Goal: Task Accomplishment & Management: Complete application form

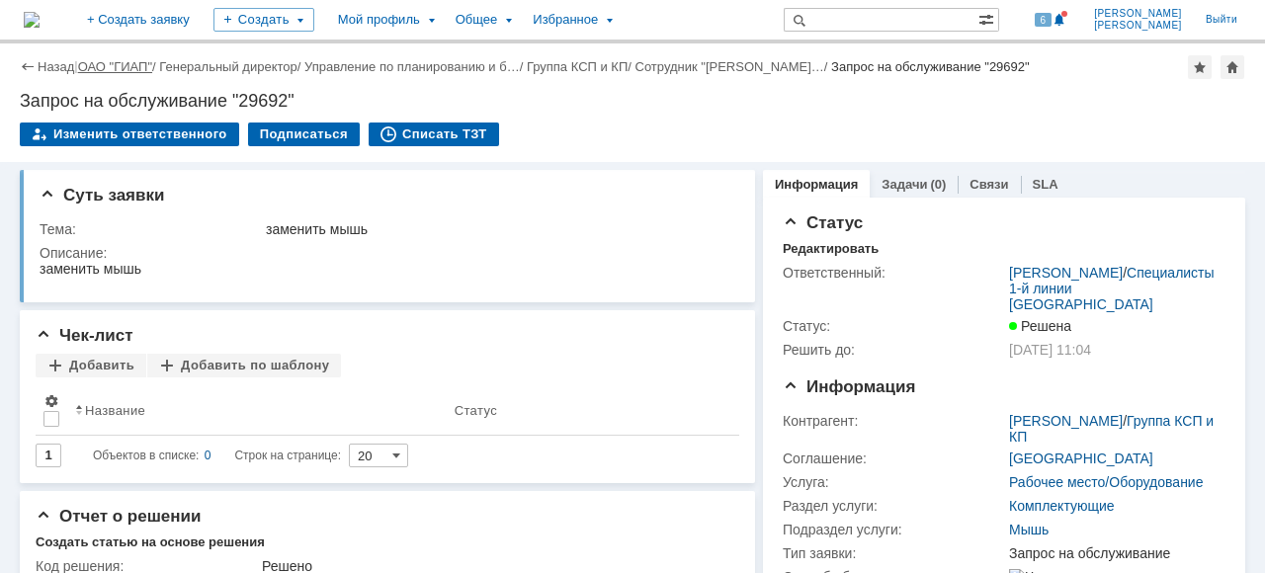
click at [99, 69] on link "ОАО "ГИАП"" at bounding box center [115, 66] width 74 height 15
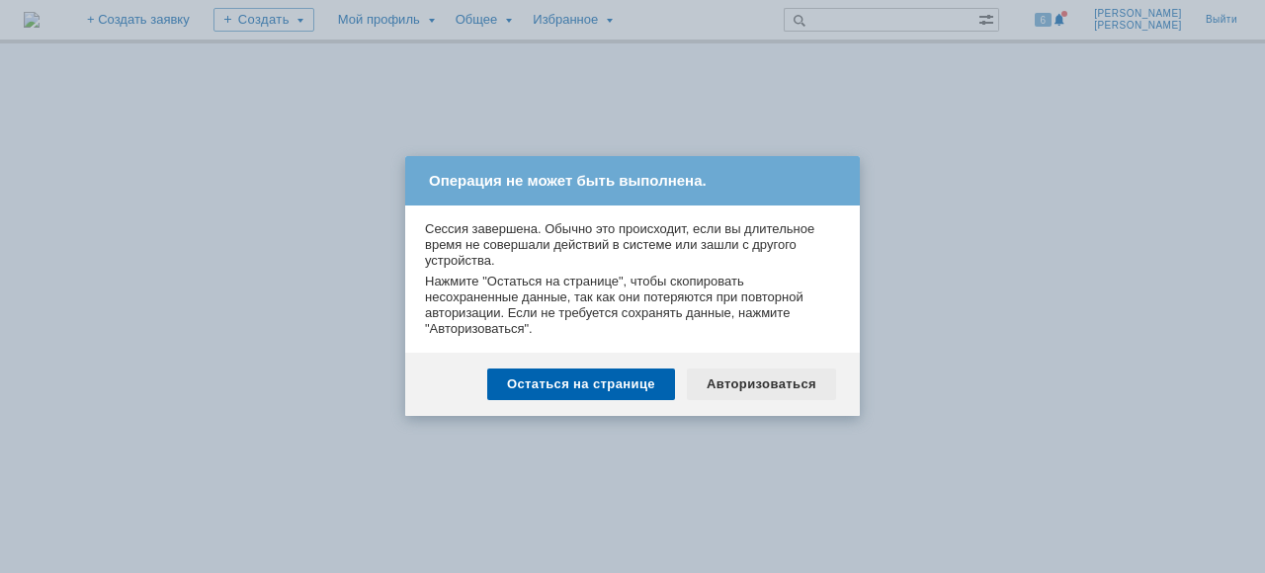
click at [780, 375] on div "Авторизоваться" at bounding box center [761, 385] width 149 height 32
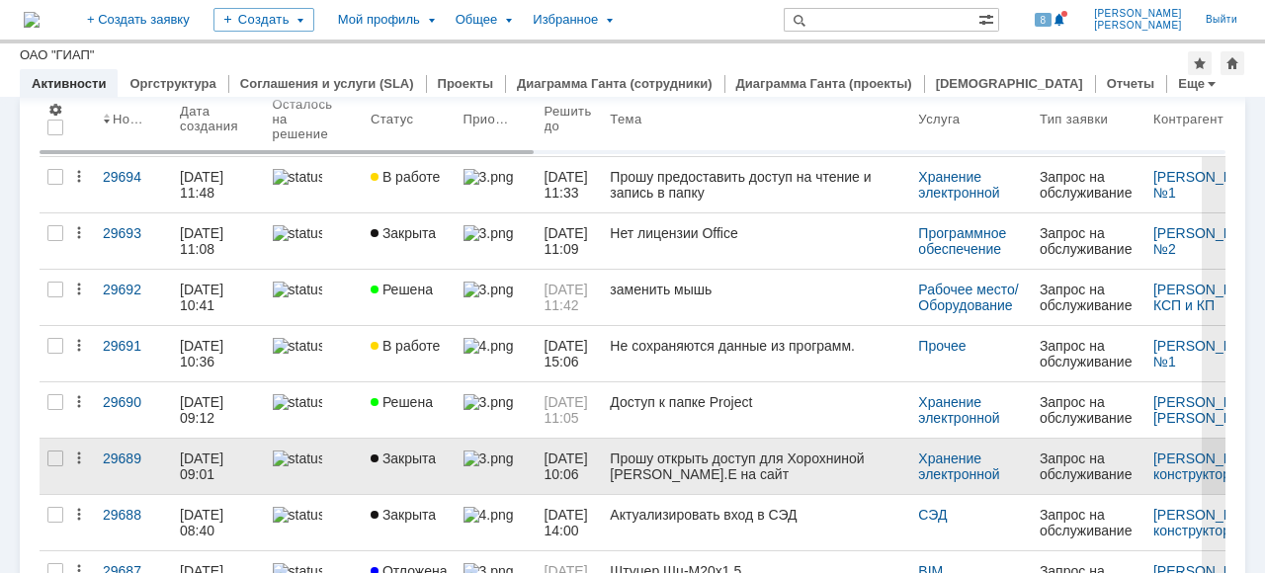
scroll to position [198, 0]
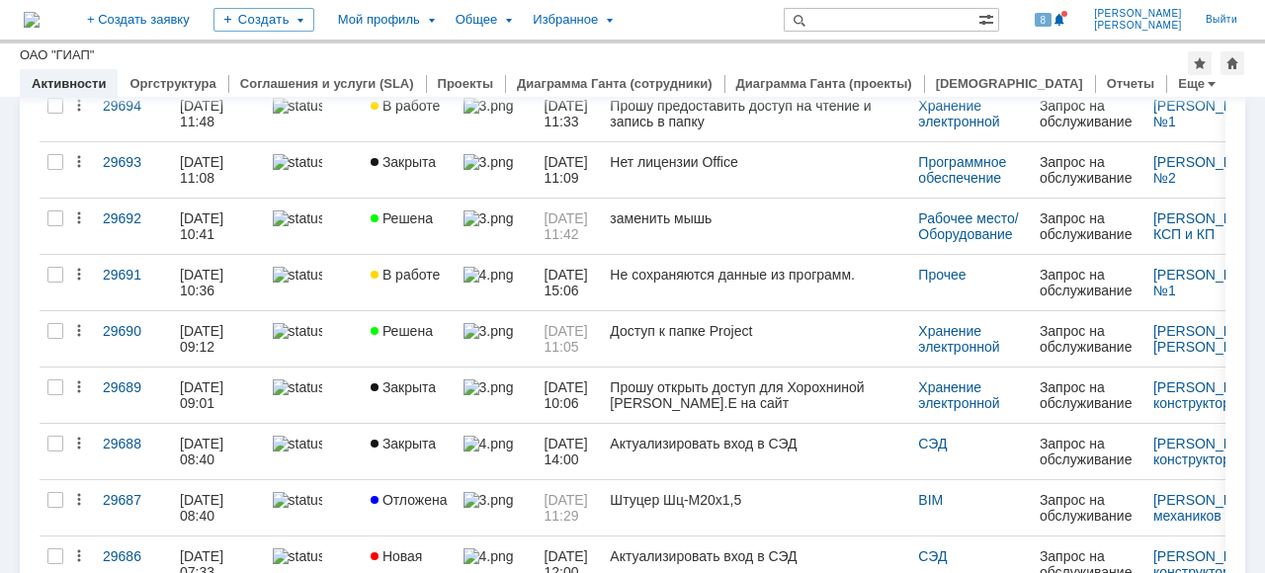
click at [309, 279] on img at bounding box center [297, 275] width 49 height 16
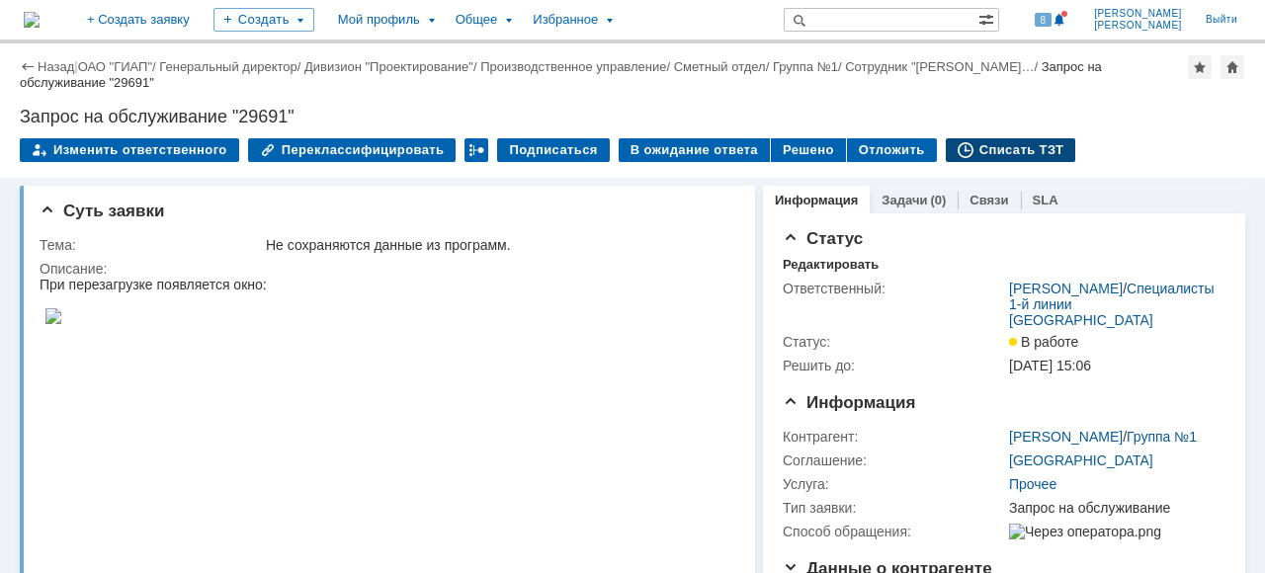
click at [988, 152] on div "Списать ТЗТ" at bounding box center [1011, 150] width 130 height 24
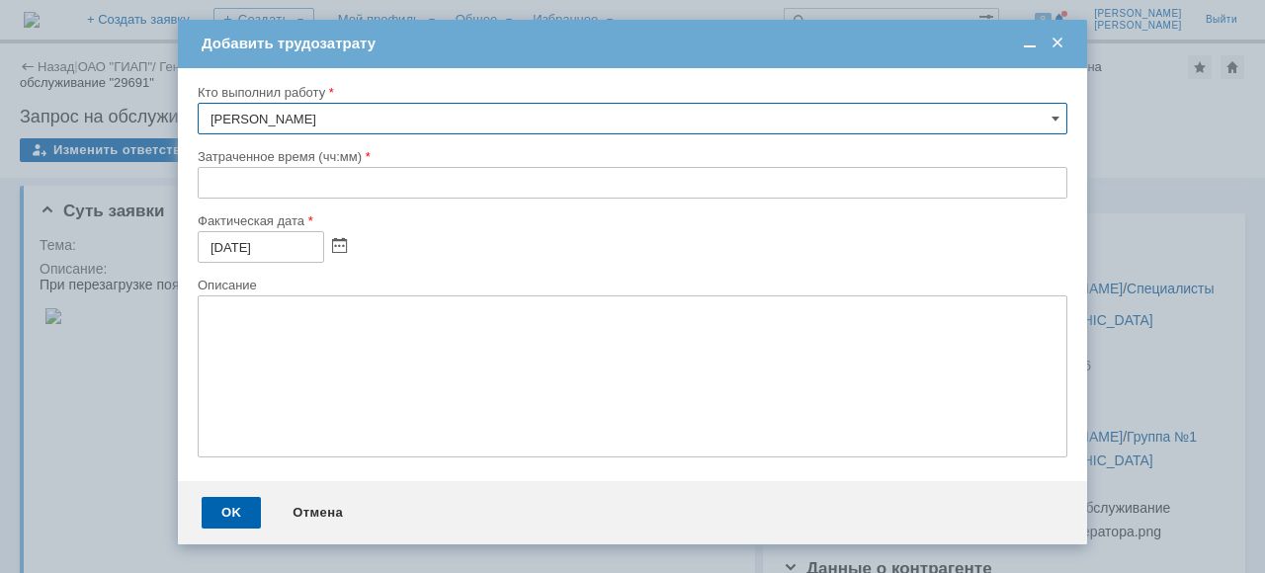
drag, startPoint x: 205, startPoint y: 172, endPoint x: 209, endPoint y: 181, distance: 10.2
click at [205, 173] on input "text" at bounding box center [633, 183] width 870 height 32
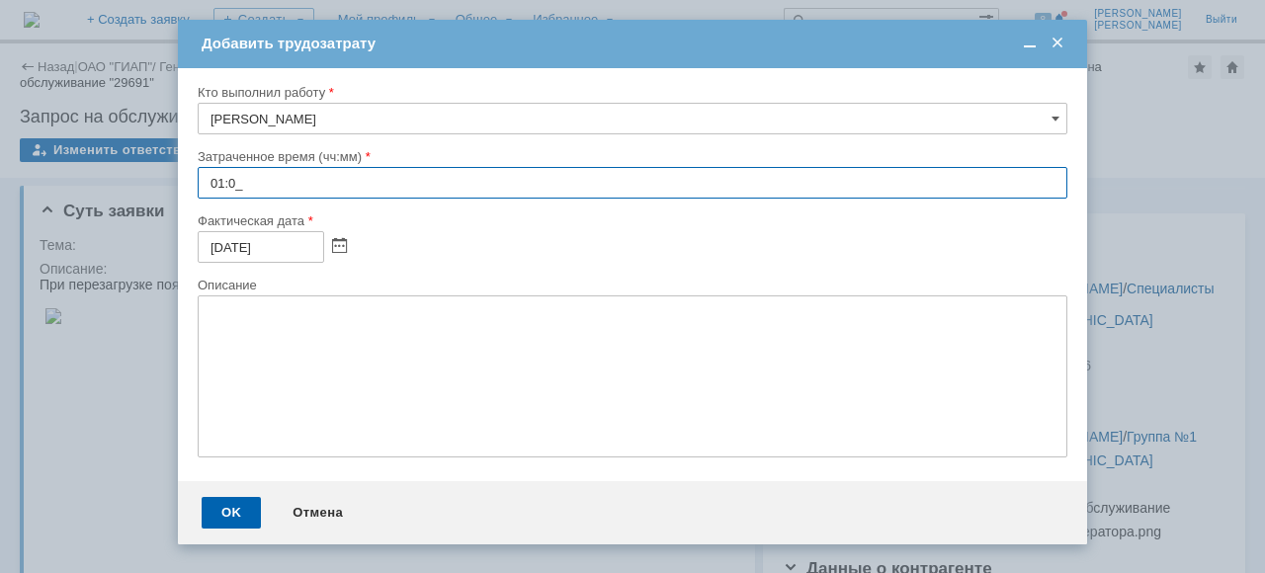
type input "01:00"
click at [247, 517] on div "OK" at bounding box center [231, 513] width 59 height 32
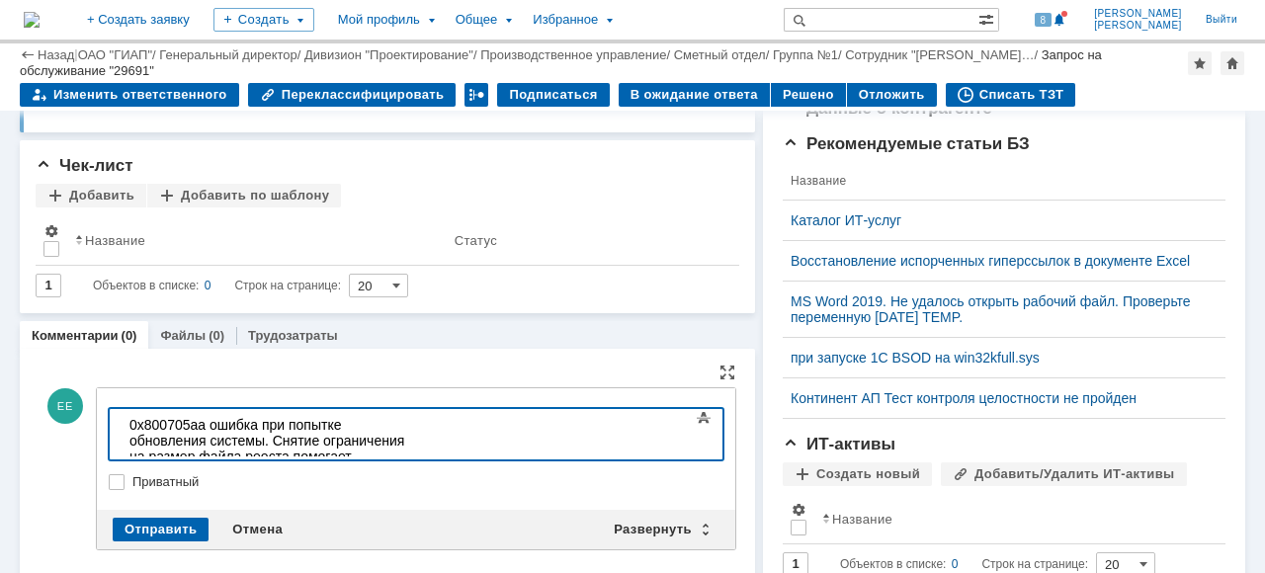
scroll to position [1922, 2]
drag, startPoint x: 208, startPoint y: 423, endPoint x: 126, endPoint y: 416, distance: 81.3
click at [126, 416] on body "0x800705aa ошибка при попытке обновления системы. Снятие ограничения на размер …" at bounding box center [270, 440] width 296 height 63
click at [136, 425] on div "ошибка при попытке обновления системы. Снятие ограничения на размер файла реест…" at bounding box center [269, 440] width 281 height 47
click at [185, 426] on div "Ошибка при попытке обновления системы. Снятие ограничения на размер файла реест…" at bounding box center [269, 440] width 281 height 47
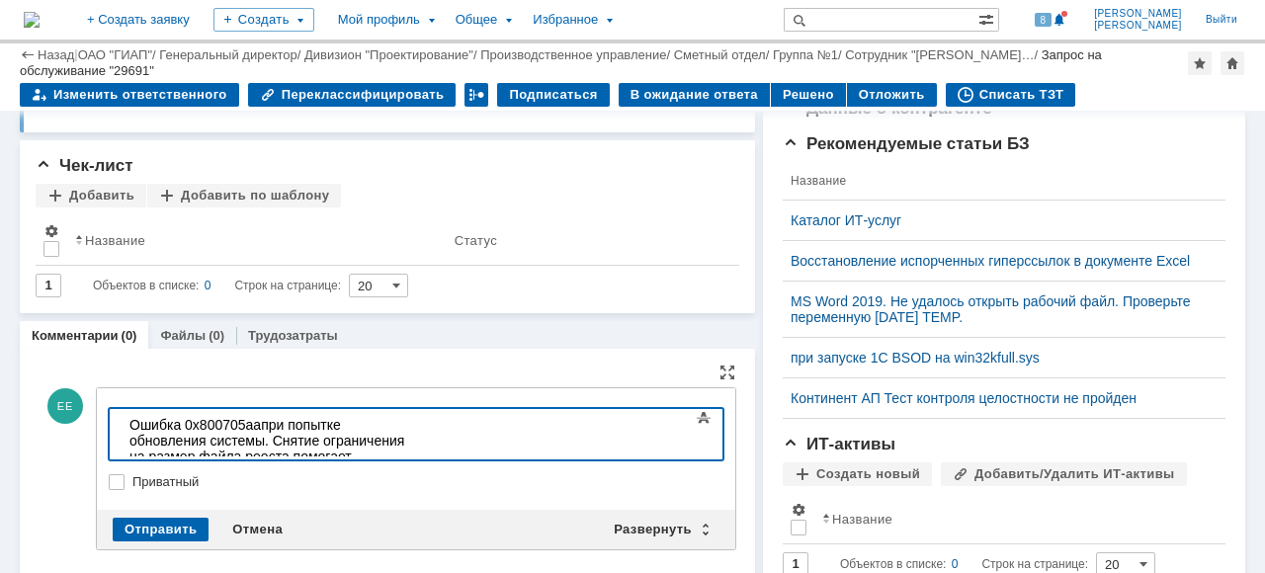
click at [410, 422] on div "Ошибка 0x800705aa при попытке обновления системы. Снятие ограничения на размер …" at bounding box center [269, 440] width 281 height 47
click at [410, 441] on div "Ошибка 0x800705aa при попытке обновления системы. Необходимо снять ограничение …" at bounding box center [269, 448] width 281 height 63
drag, startPoint x: 552, startPoint y: 443, endPoint x: 444, endPoint y: 444, distance: 108.7
click at [410, 444] on div "Ошибка 0x800705aa при попытке обновления системы. Необходимо снять ограничение …" at bounding box center [269, 448] width 281 height 63
click at [129, 422] on div "Ошибка 0x800705aa при попытке обновления системы. Необходимо снять ограничение …" at bounding box center [269, 448] width 281 height 63
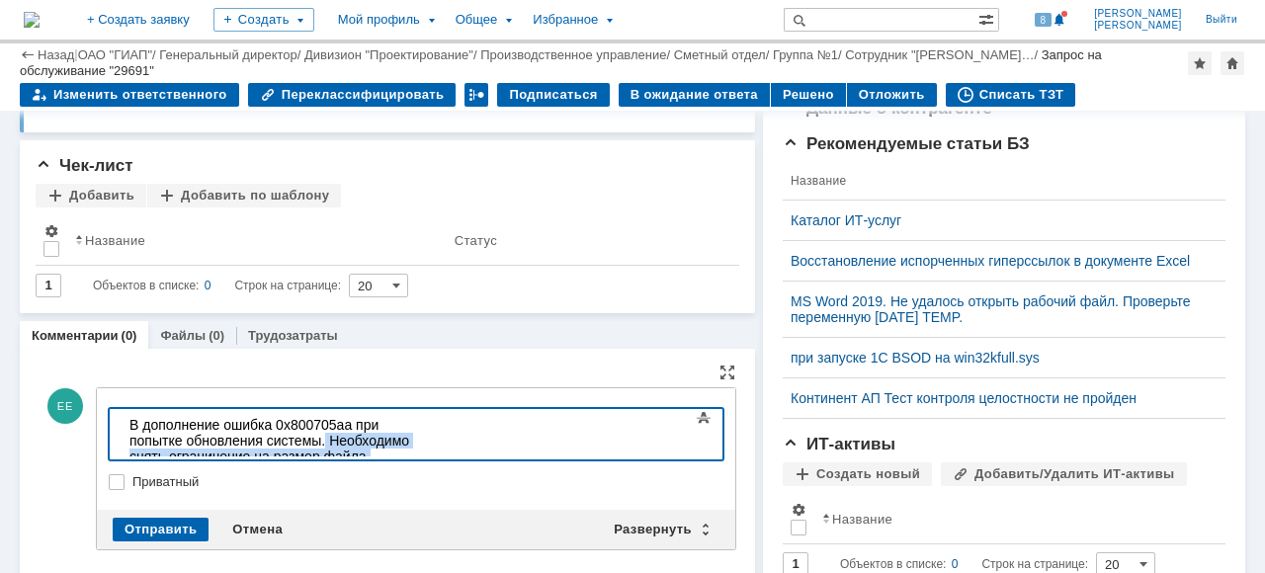
drag, startPoint x: 578, startPoint y: 424, endPoint x: 667, endPoint y: 457, distance: 94.7
click at [418, 457] on html "В дополнение ошибка 0x800705aa при попытке обновления системы. Необходимо снять…" at bounding box center [270, 448] width 296 height 79
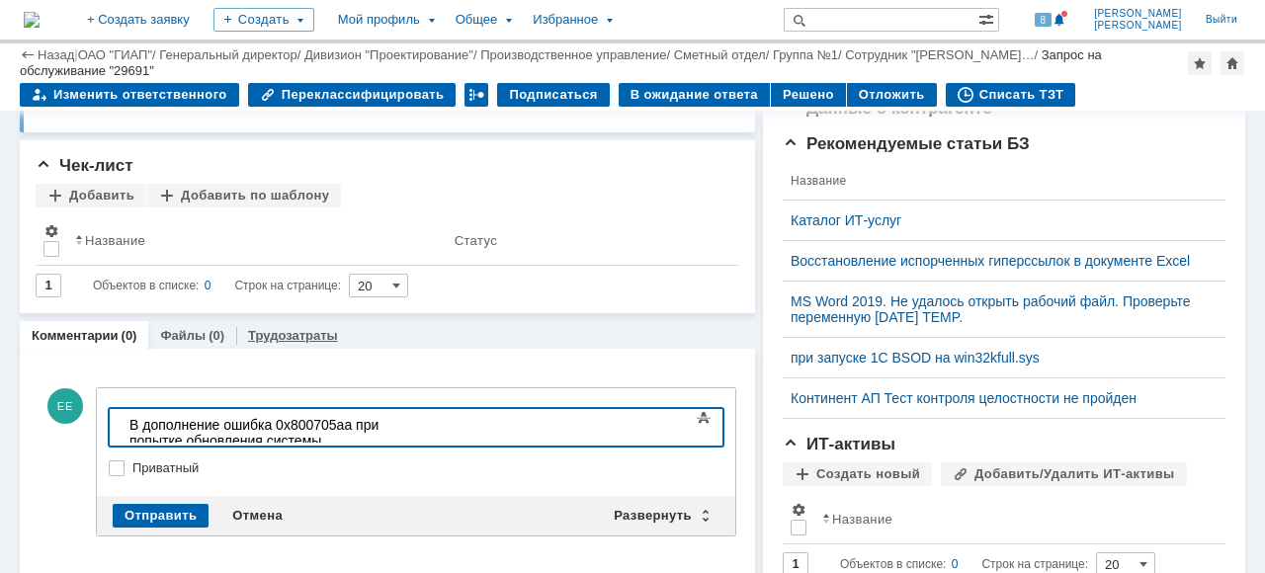
click at [291, 328] on link "Трудозатраты" at bounding box center [293, 335] width 90 height 15
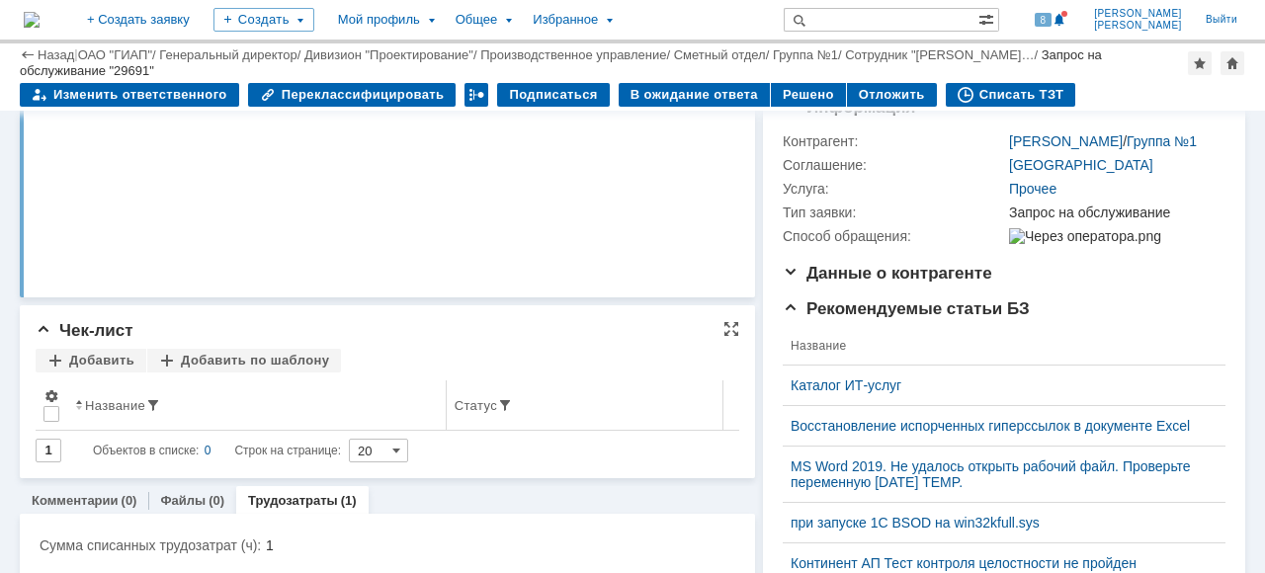
scroll to position [8, 0]
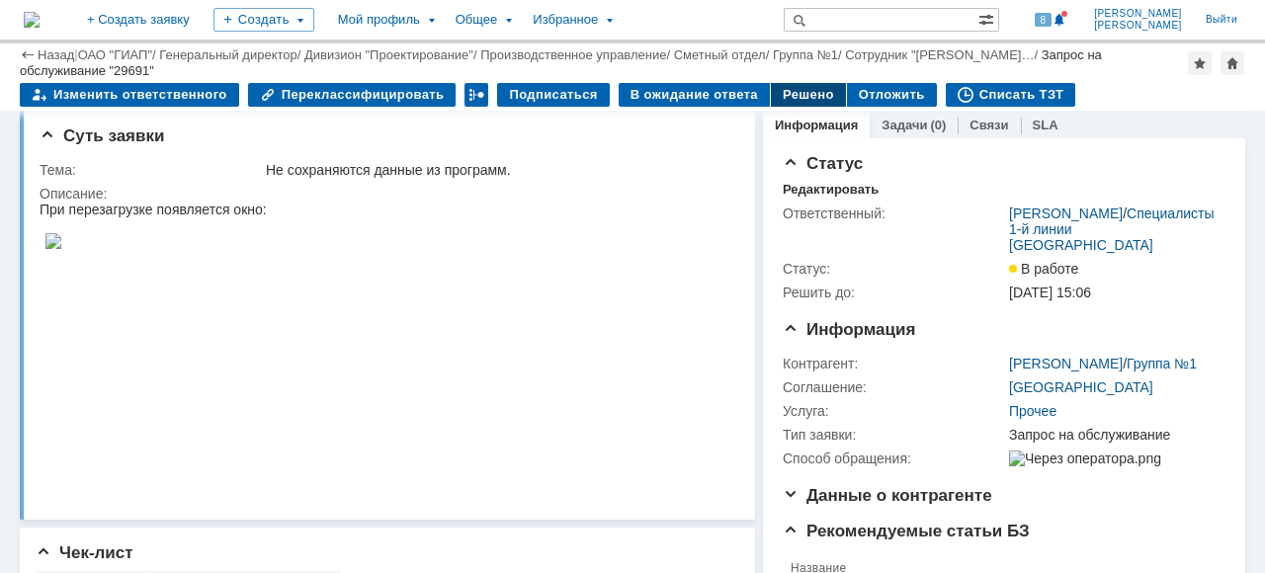
click at [771, 91] on div "Решено" at bounding box center [808, 95] width 75 height 24
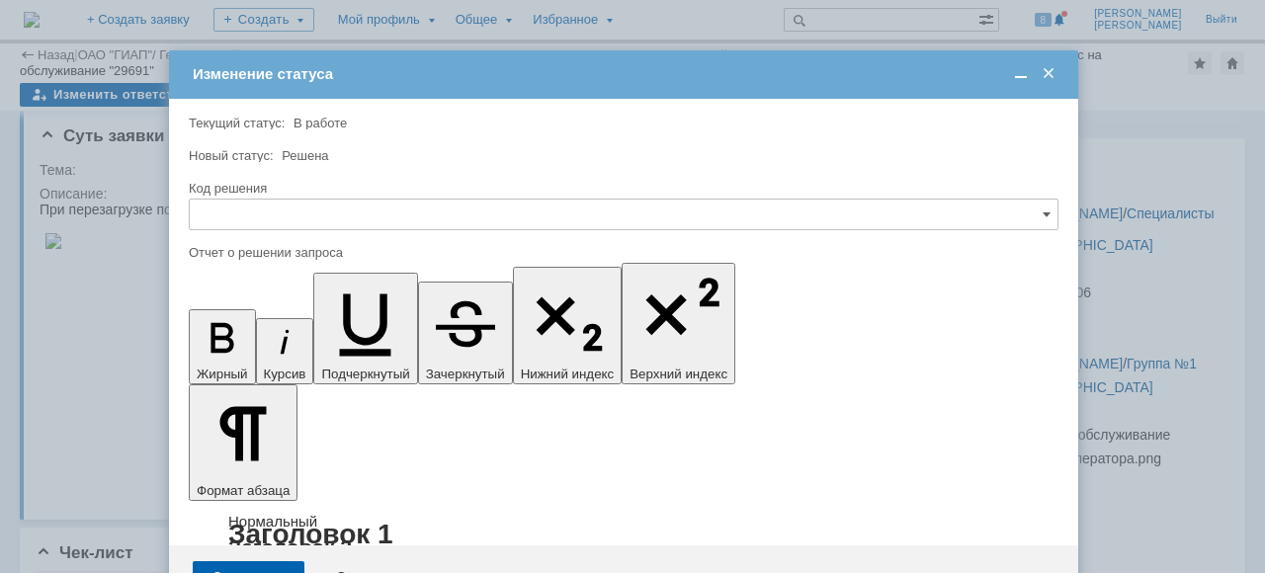
scroll to position [0, 0]
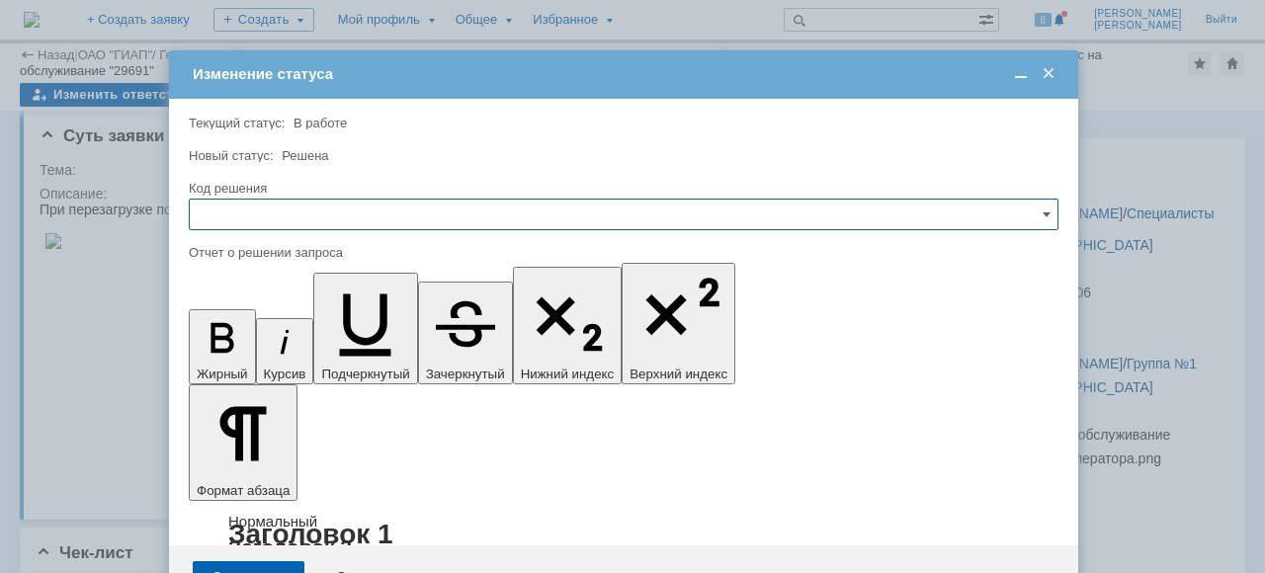
click at [255, 207] on input "text" at bounding box center [624, 215] width 870 height 32
drag, startPoint x: 242, startPoint y: 340, endPoint x: 52, endPoint y: 46, distance: 349.5
click at [242, 340] on span "Решено" at bounding box center [624, 348] width 844 height 16
type input "Решено"
click at [234, 561] on div "Сохранить" at bounding box center [249, 577] width 112 height 32
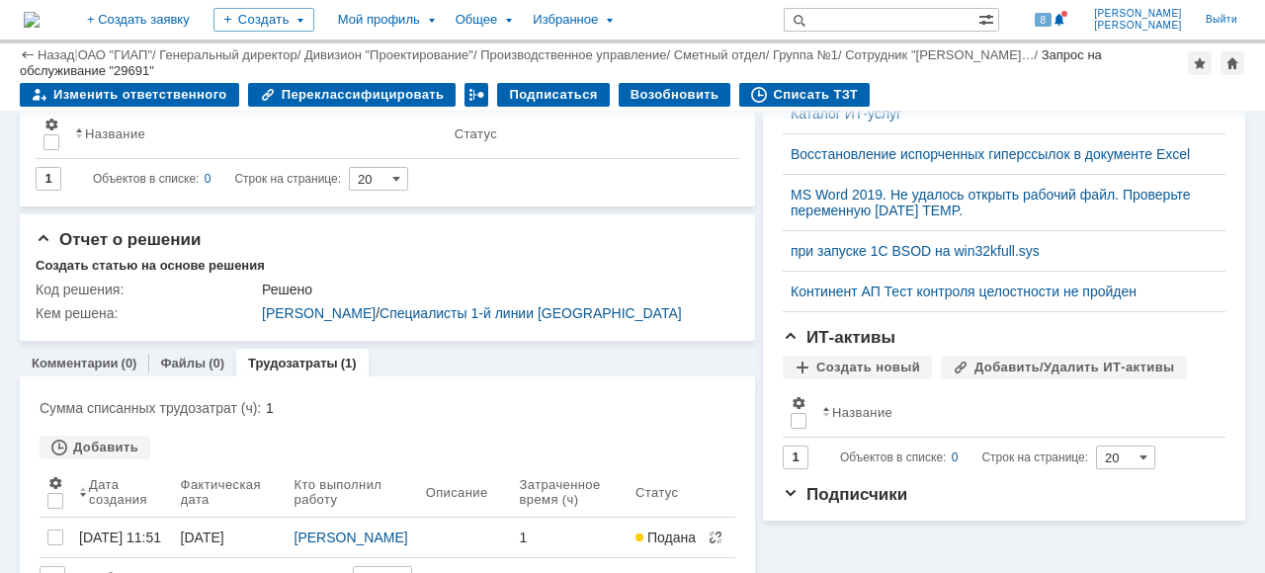
scroll to position [584, 0]
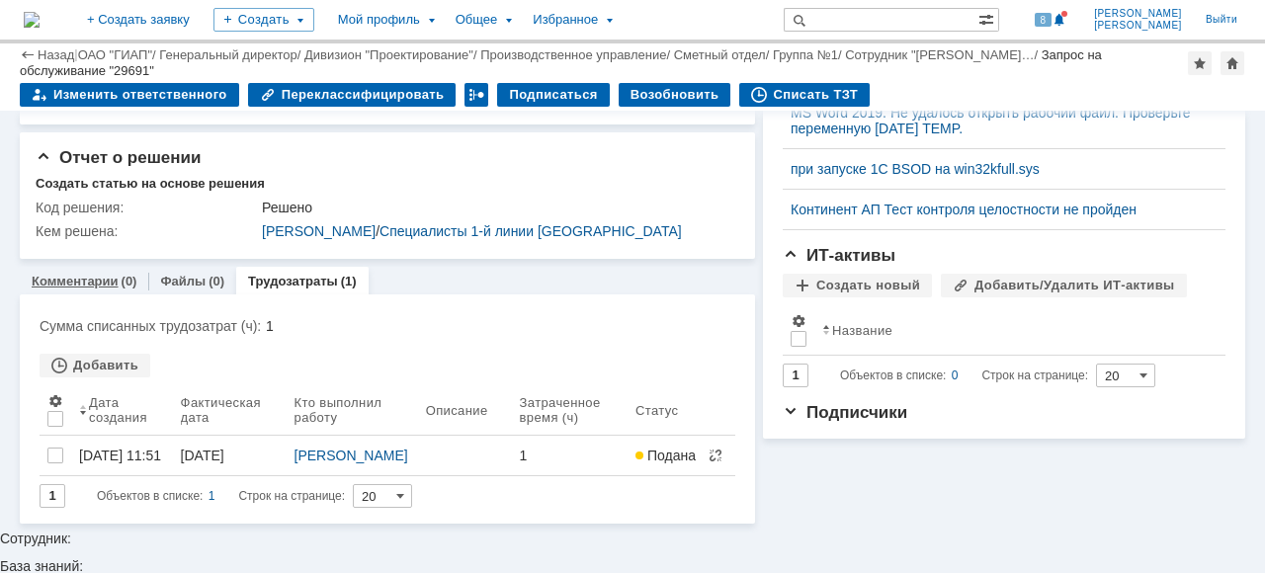
click at [79, 287] on link "Комментарии" at bounding box center [75, 281] width 87 height 15
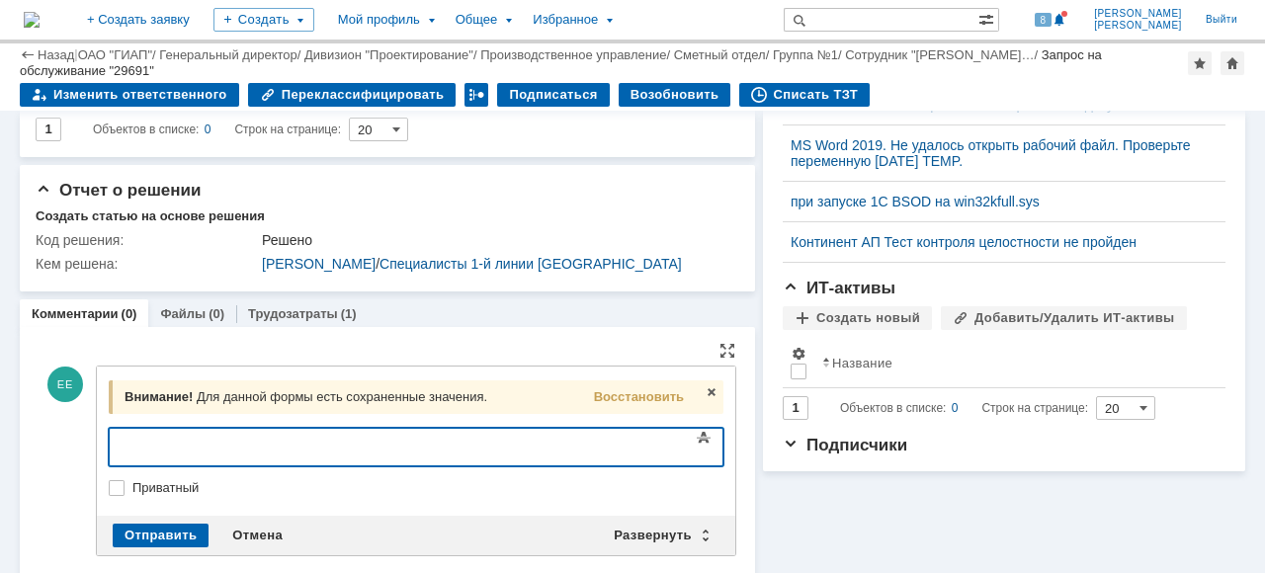
scroll to position [579, 0]
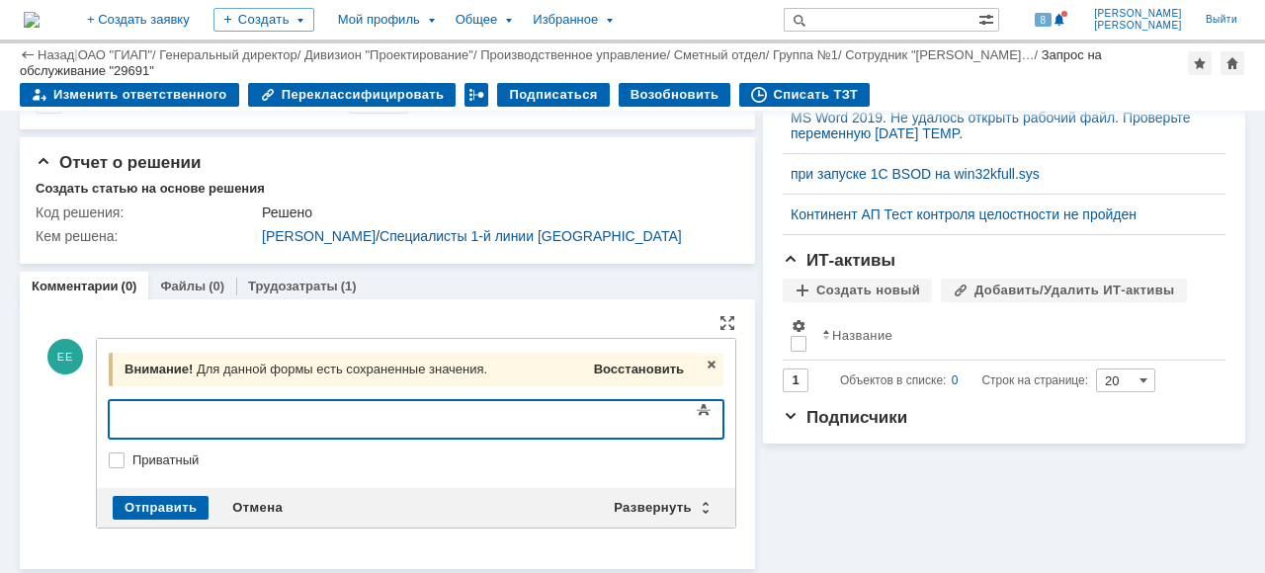
click at [647, 368] on span "Восстановить" at bounding box center [639, 369] width 90 height 15
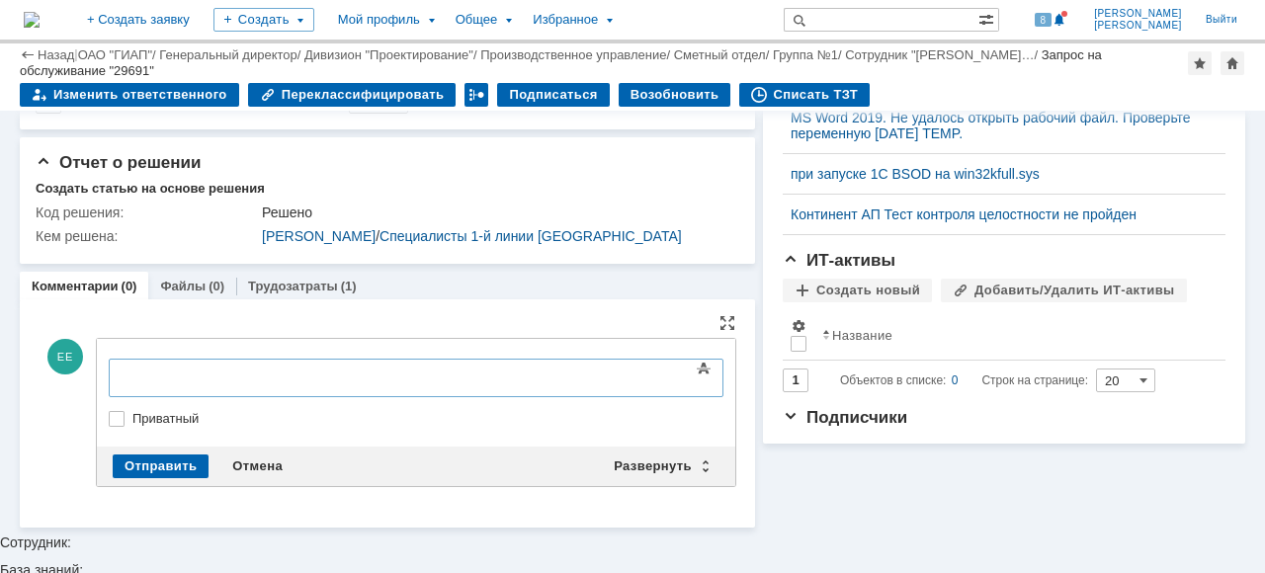
scroll to position [538, 0]
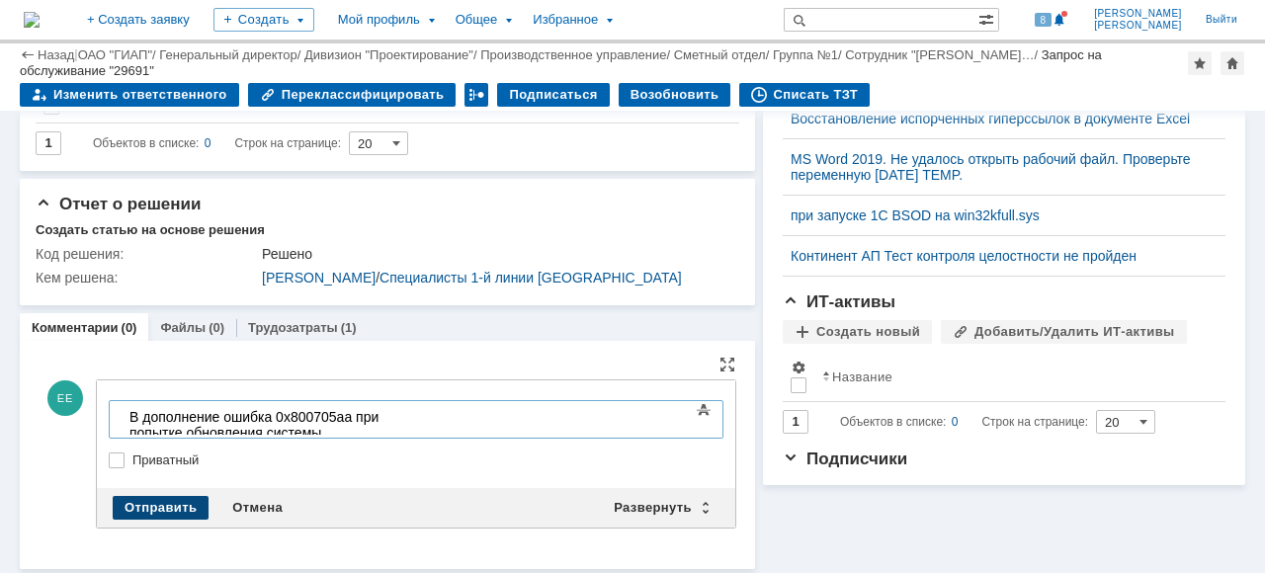
click at [168, 507] on div "Отправить" at bounding box center [161, 508] width 96 height 24
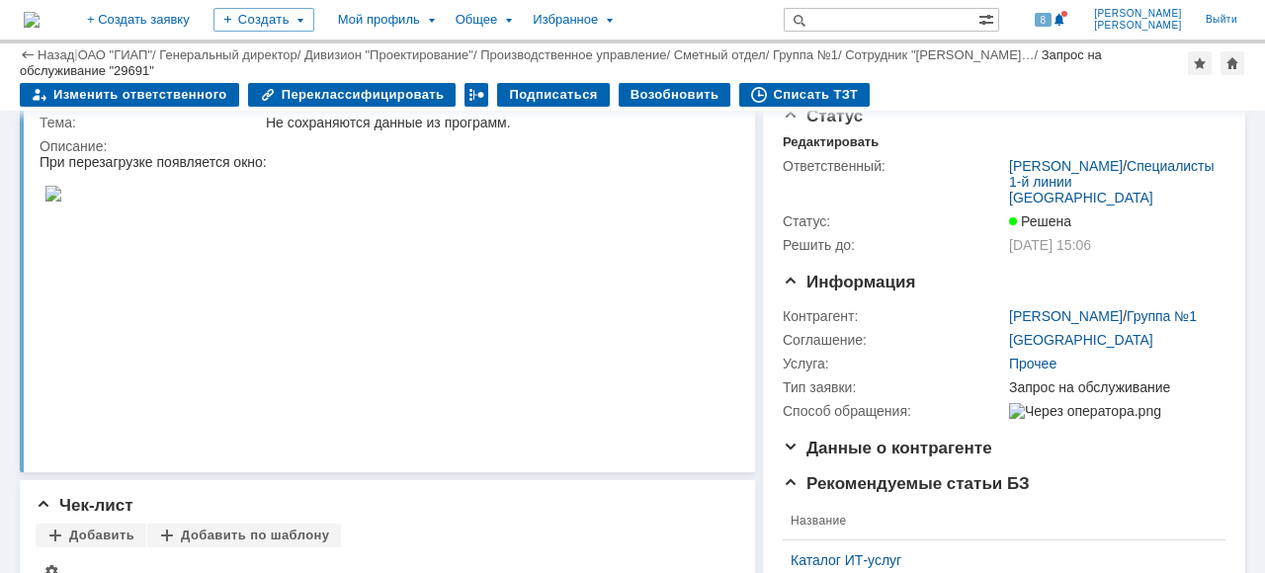
scroll to position [0, 0]
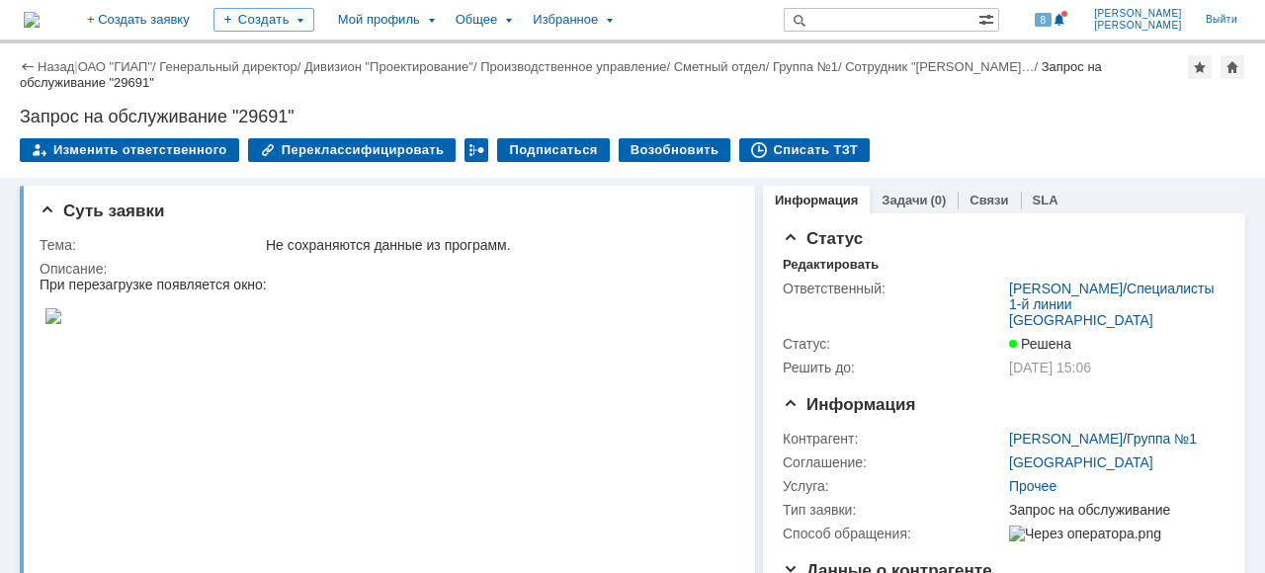
click at [134, 51] on div "Назад | ОАО "ГИАП" / Генеральный директор / Дивизион "Проектирование" / Произво…" at bounding box center [632, 110] width 1265 height 134
click at [128, 67] on link "ОАО "ГИАП"" at bounding box center [115, 66] width 74 height 15
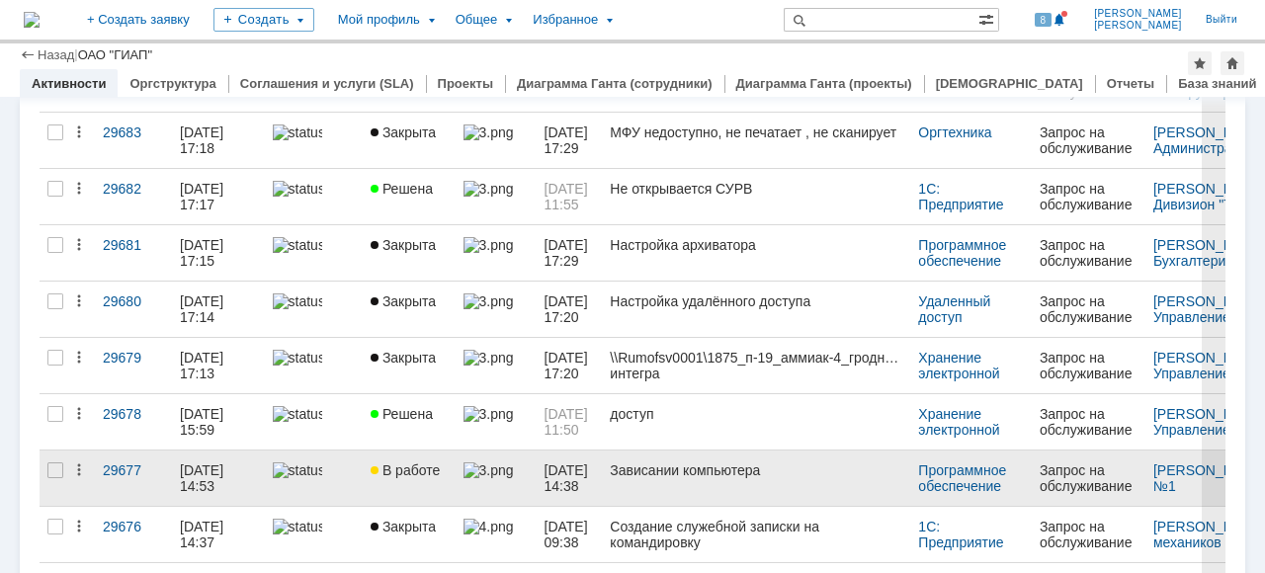
click at [389, 474] on link "В работе" at bounding box center [409, 478] width 93 height 55
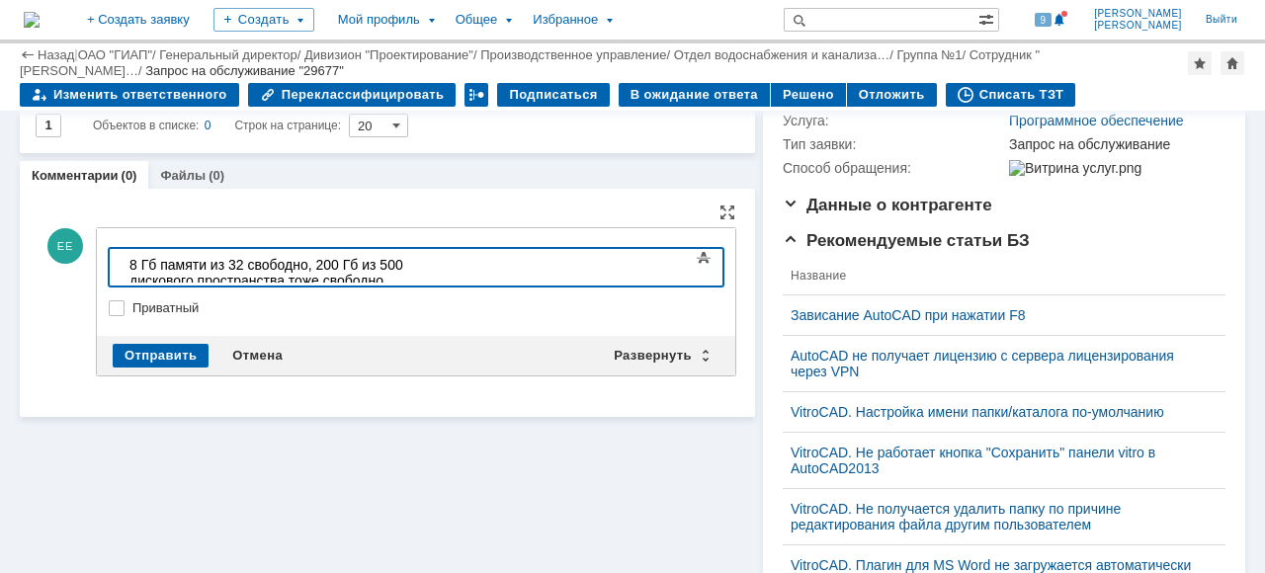
click at [129, 268] on body "8 Гб памяти из 32 свободно, 200 Гб из 500 дискового пространства тоже свободно" at bounding box center [270, 272] width 296 height 47
click at [410, 265] on div "16 Гб памяти из 32 свободно, 200 Гб из 500 дискового пространства тоже свободно" at bounding box center [269, 273] width 281 height 32
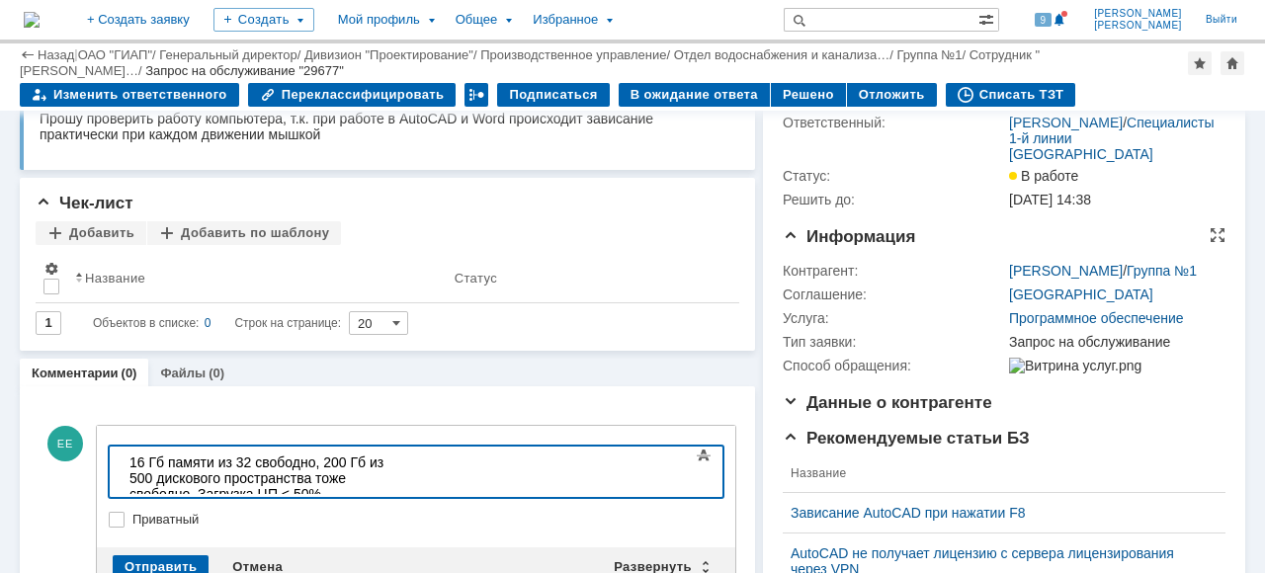
scroll to position [99, 0]
click at [986, 98] on div "Списать ТЗТ" at bounding box center [1011, 95] width 130 height 24
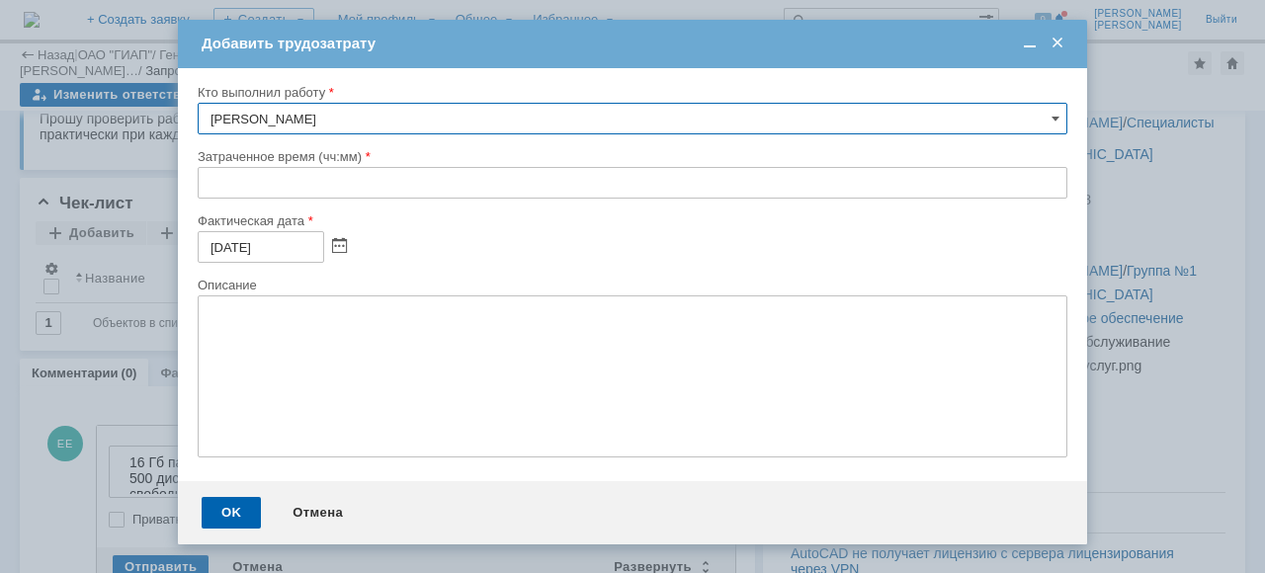
click at [202, 180] on input "text" at bounding box center [633, 183] width 870 height 32
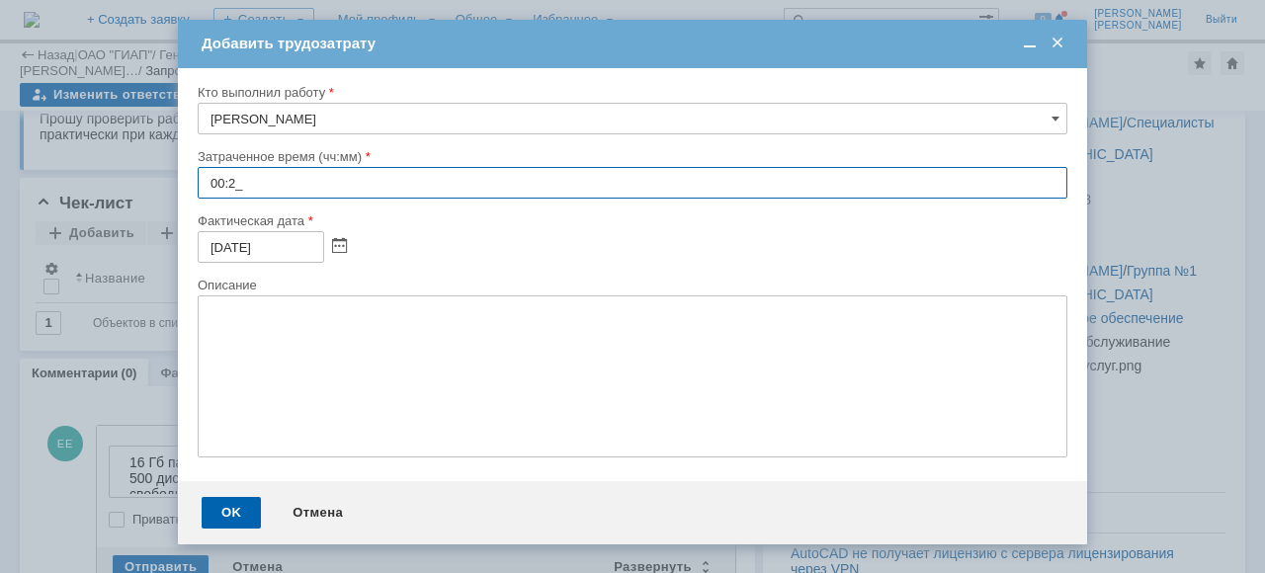
type input "00:20"
click at [232, 516] on div "OK" at bounding box center [231, 513] width 59 height 32
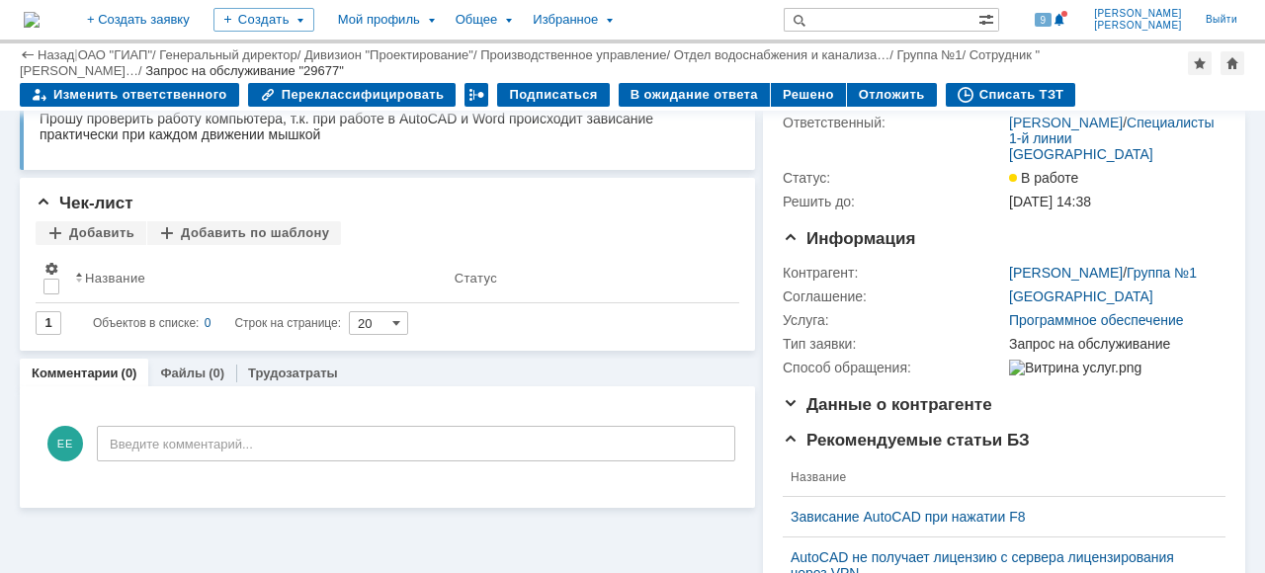
scroll to position [0, 0]
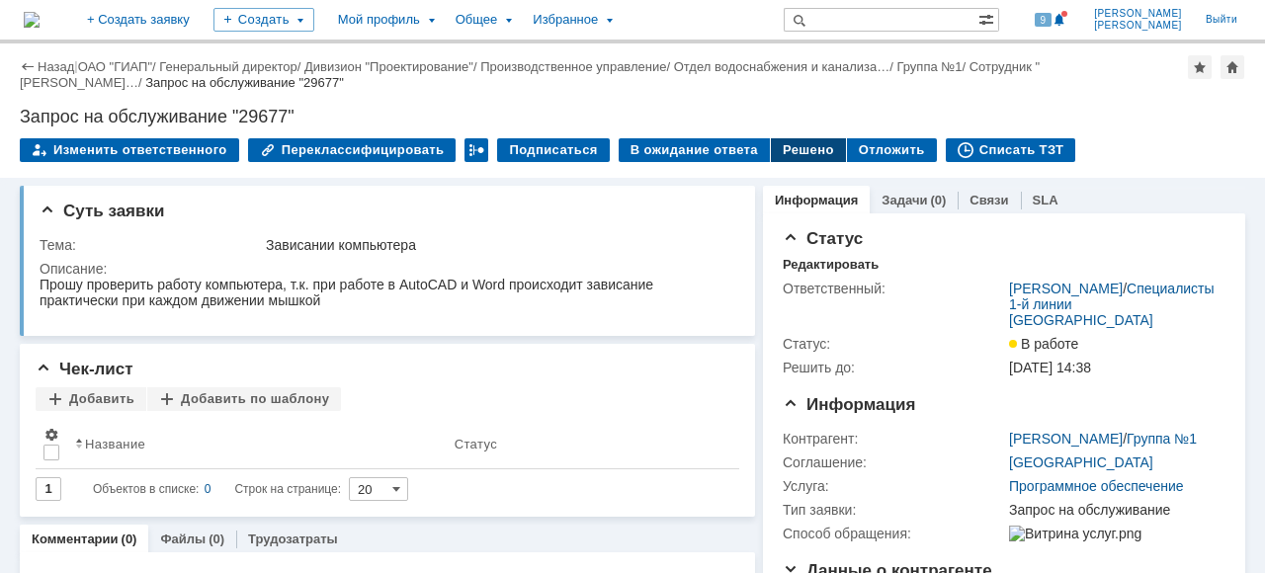
click at [776, 145] on div "Решено" at bounding box center [808, 150] width 75 height 24
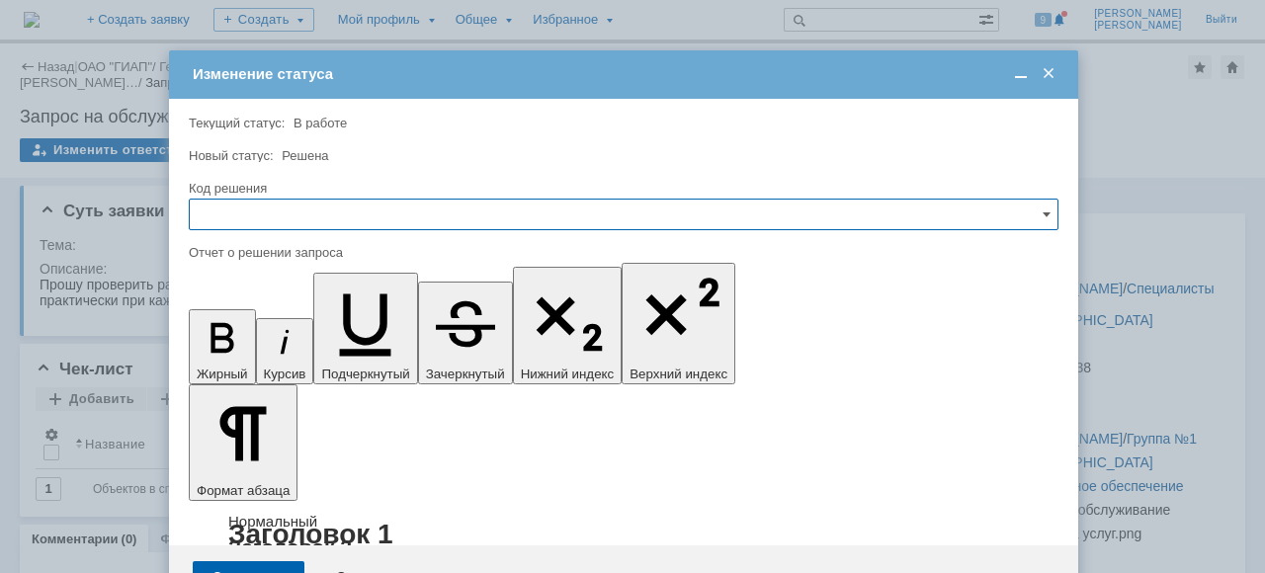
click at [245, 215] on input "text" at bounding box center [624, 215] width 870 height 32
click at [267, 336] on div "Решено" at bounding box center [624, 348] width 868 height 32
type input "Решено"
click at [244, 561] on div "Сохранить" at bounding box center [249, 577] width 112 height 32
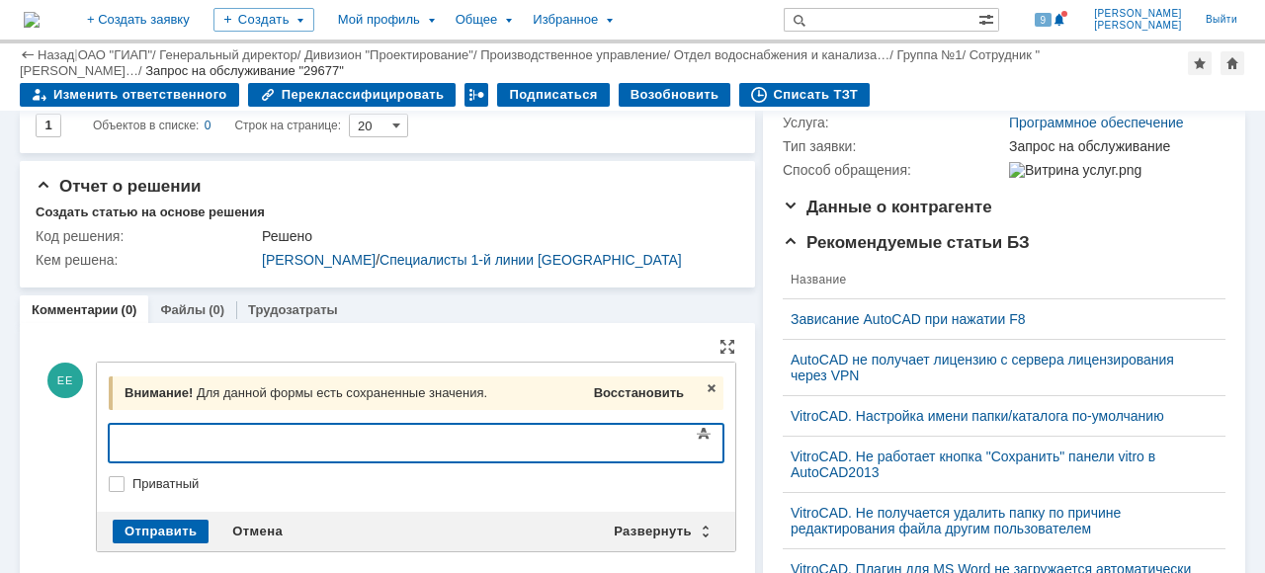
click at [646, 390] on span "Восстановить" at bounding box center [639, 392] width 90 height 15
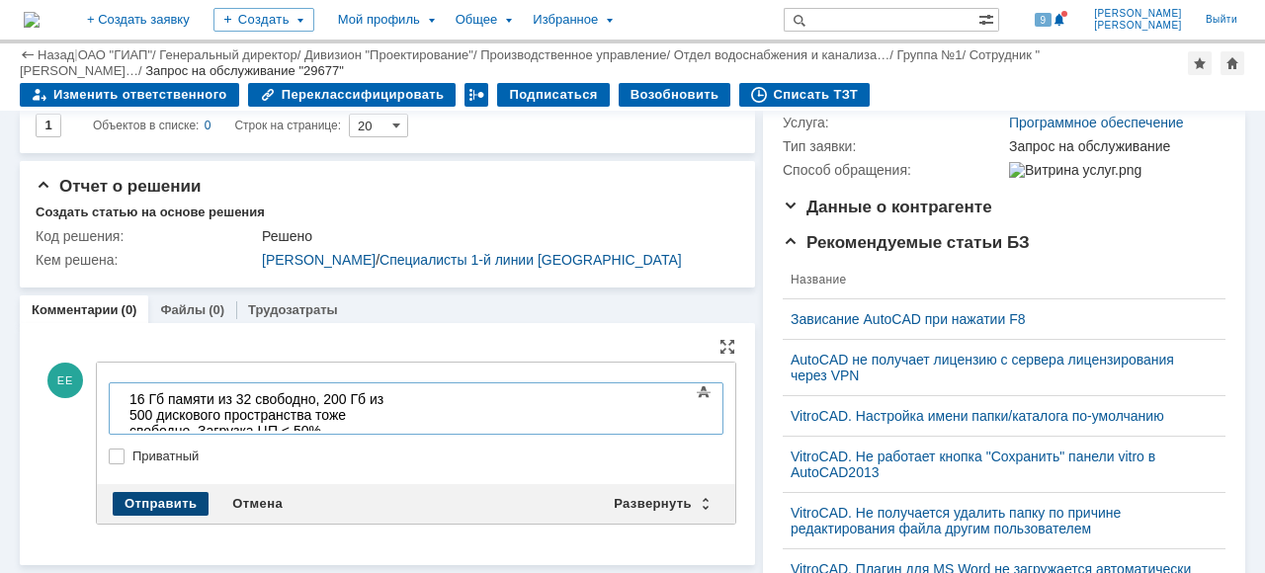
click at [170, 502] on div "Отправить" at bounding box center [161, 504] width 96 height 24
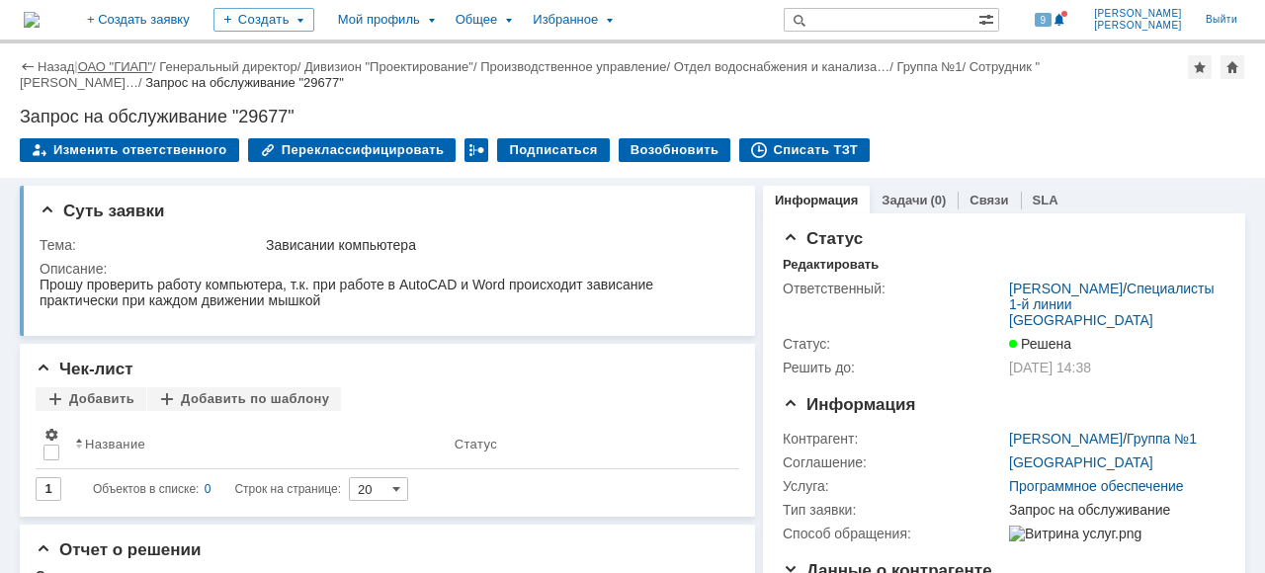
click at [133, 64] on link "ОАО "ГИАП"" at bounding box center [115, 66] width 74 height 15
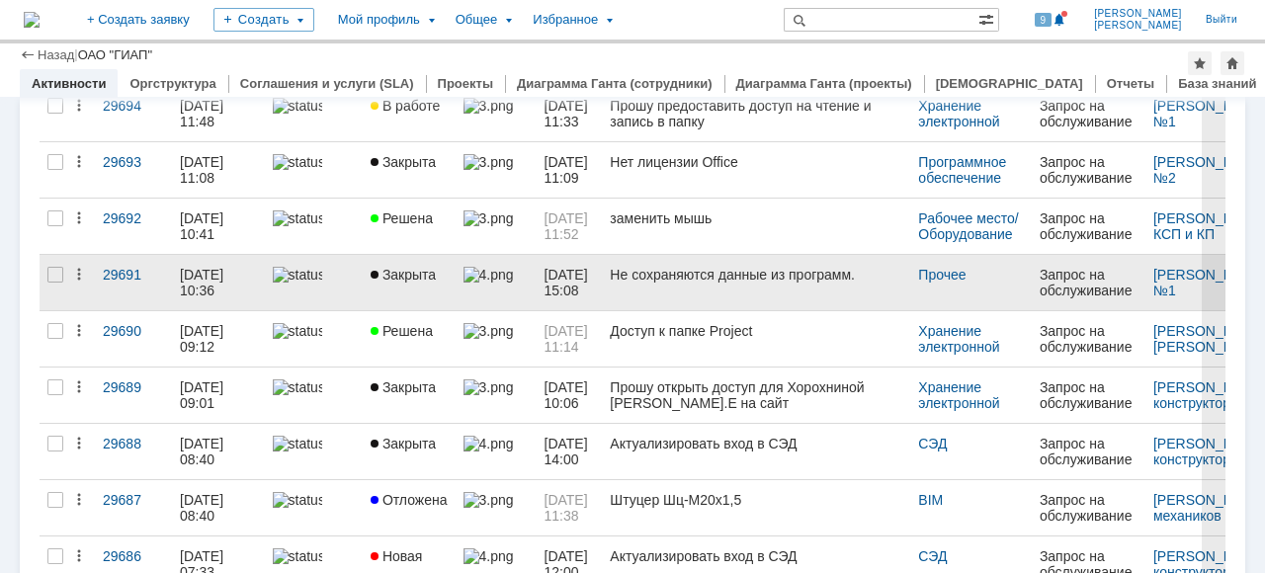
click at [309, 283] on img at bounding box center [297, 275] width 49 height 16
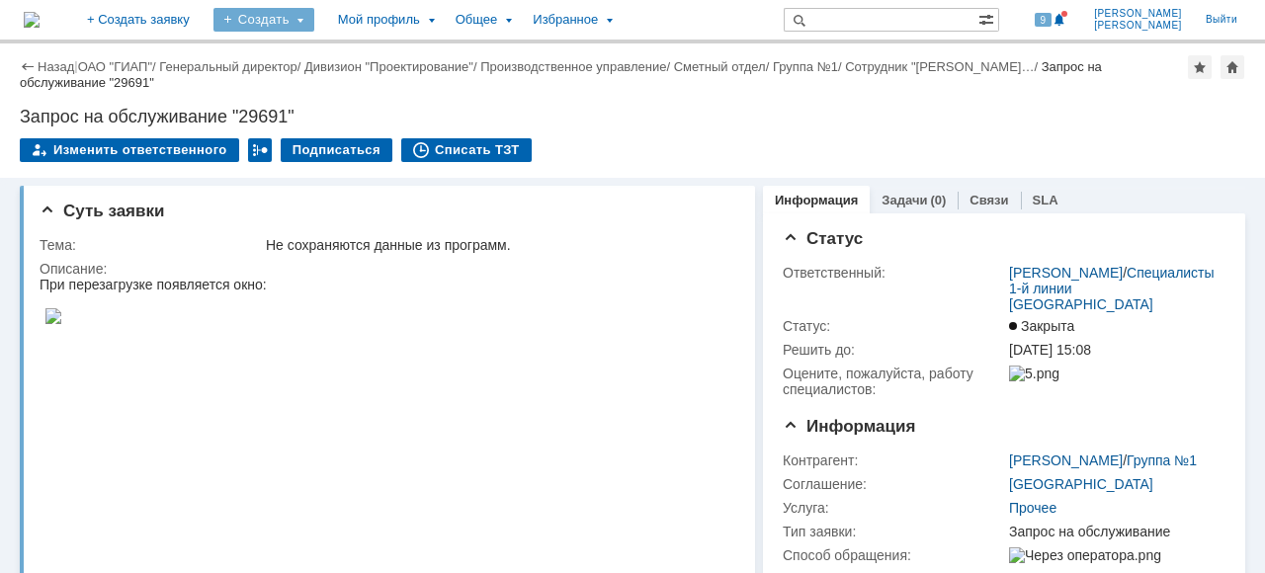
click at [314, 23] on div "Создать" at bounding box center [263, 20] width 101 height 24
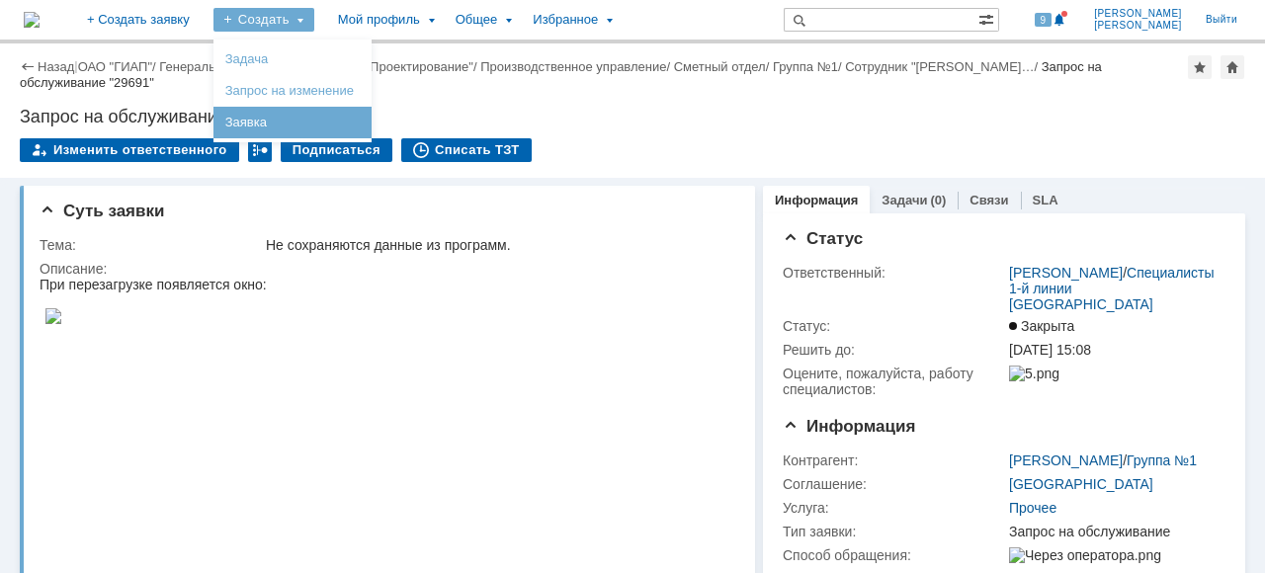
click at [319, 114] on link "Заявка" at bounding box center [292, 123] width 150 height 24
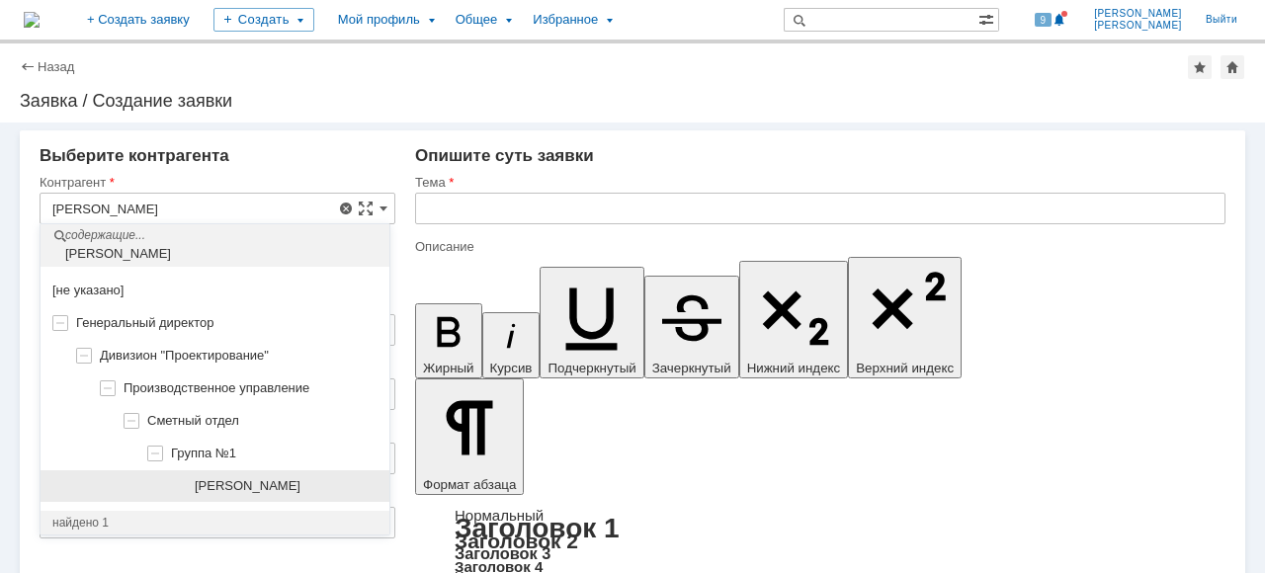
click at [259, 490] on span "[PERSON_NAME]" at bounding box center [248, 485] width 106 height 15
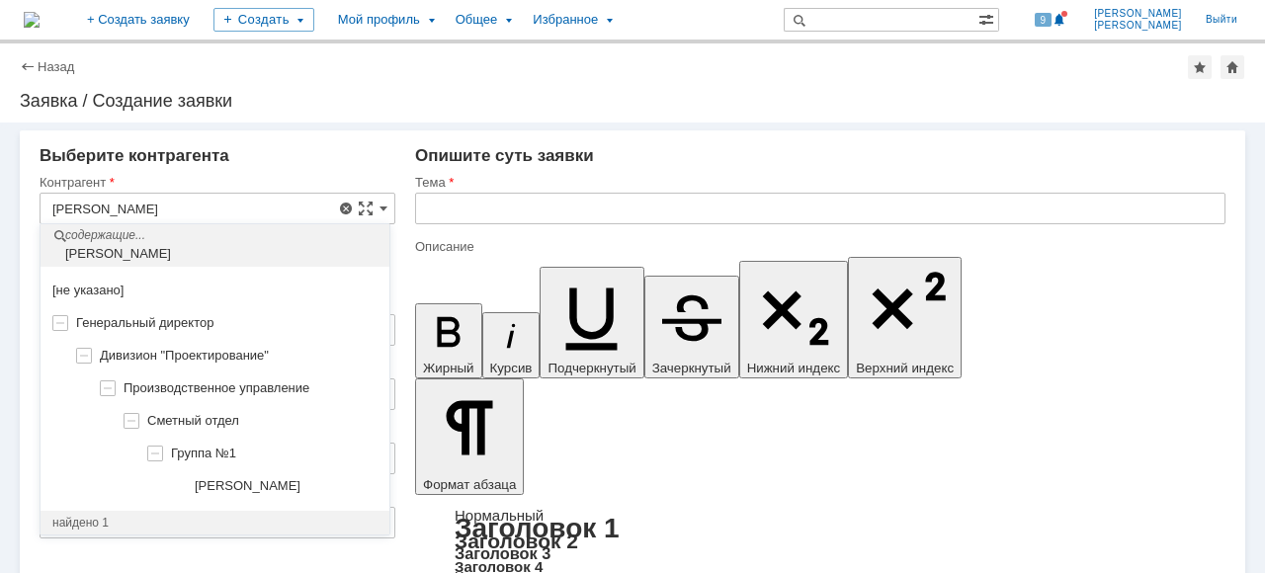
type input "[PERSON_NAME]"
type input "[GEOGRAPHIC_DATA]"
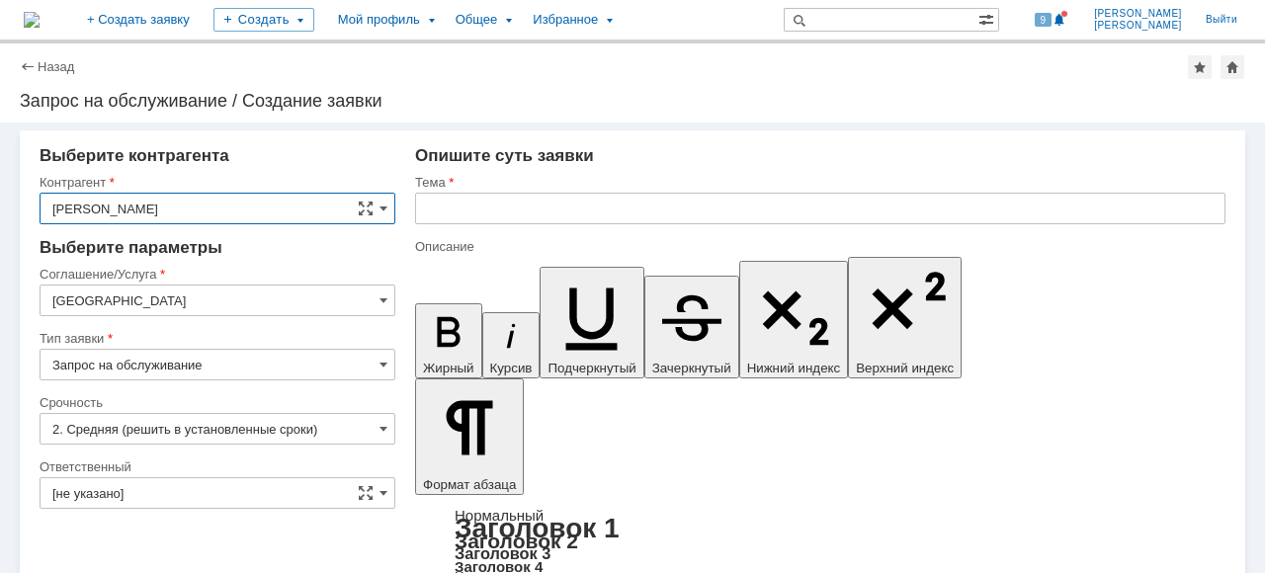
click at [358, 312] on input "[GEOGRAPHIC_DATA]" at bounding box center [218, 301] width 356 height 32
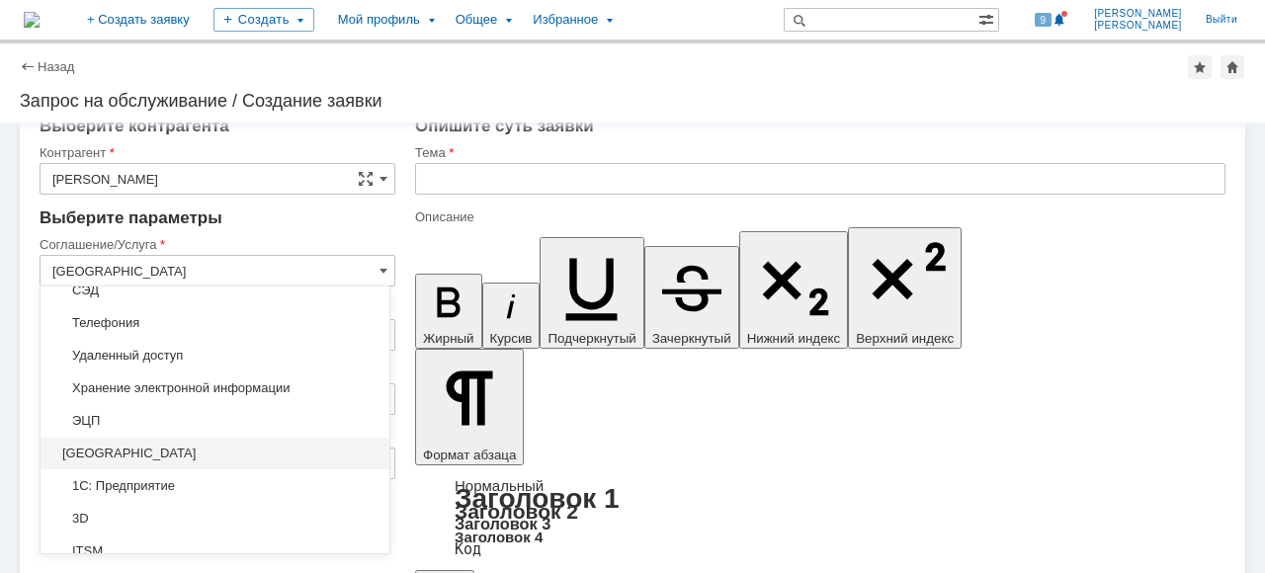
click at [379, 405] on div "содержащие... [не указано] Дзержинск 1С: Предприятие 3D ITSM Kaiten Интернет Ко…" at bounding box center [215, 420] width 349 height 267
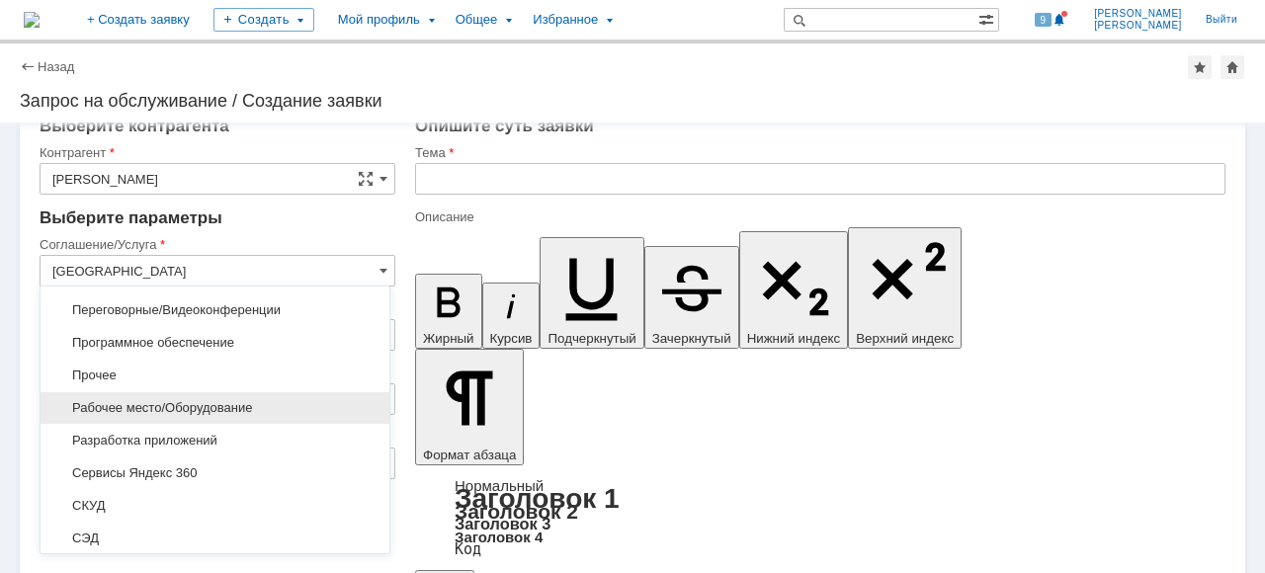
click at [308, 407] on span "Рабочее место/Оборудование" at bounding box center [214, 408] width 325 height 16
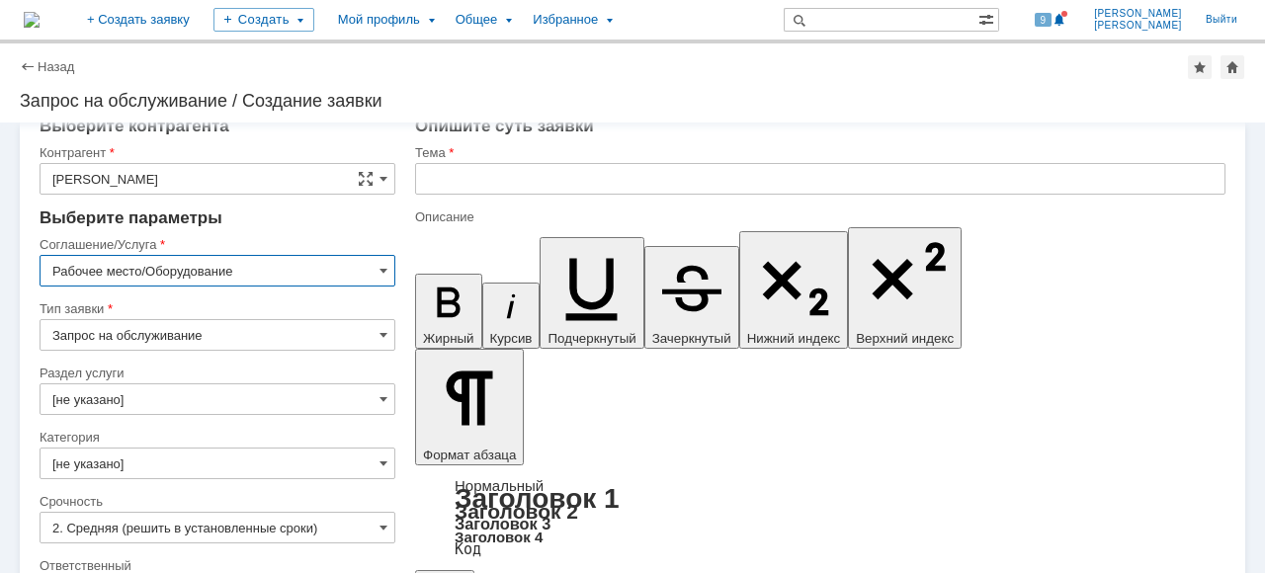
type input "Рабочее место/Оборудование"
click at [318, 391] on input "[не указано]" at bounding box center [218, 399] width 356 height 32
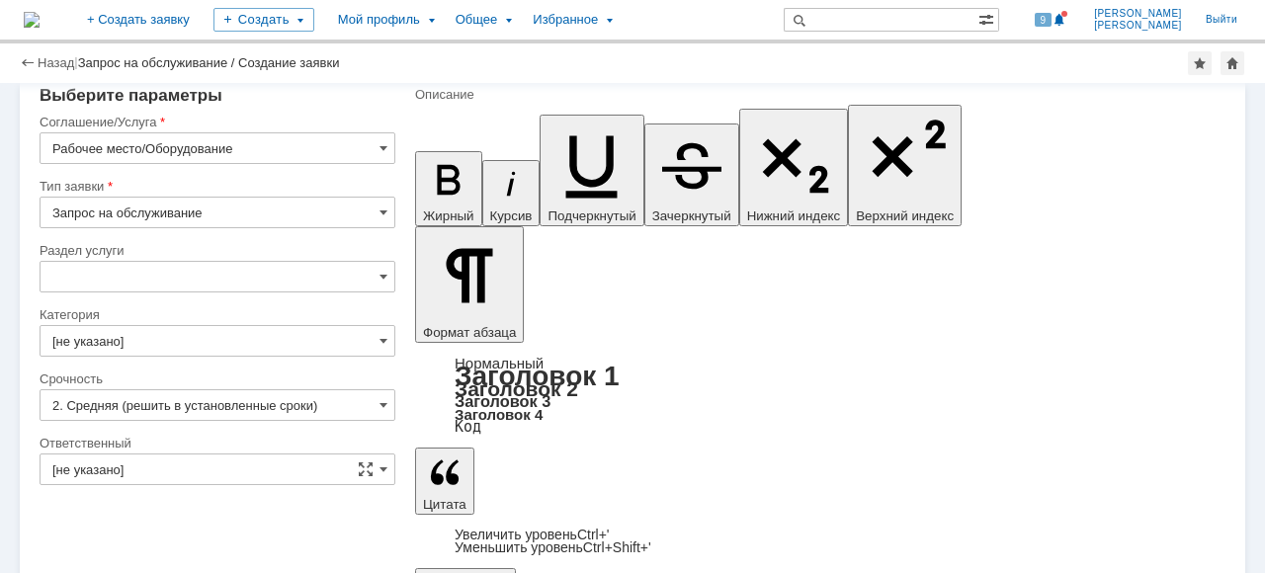
type input "[не указано]"
click at [379, 403] on span at bounding box center [383, 405] width 8 height 16
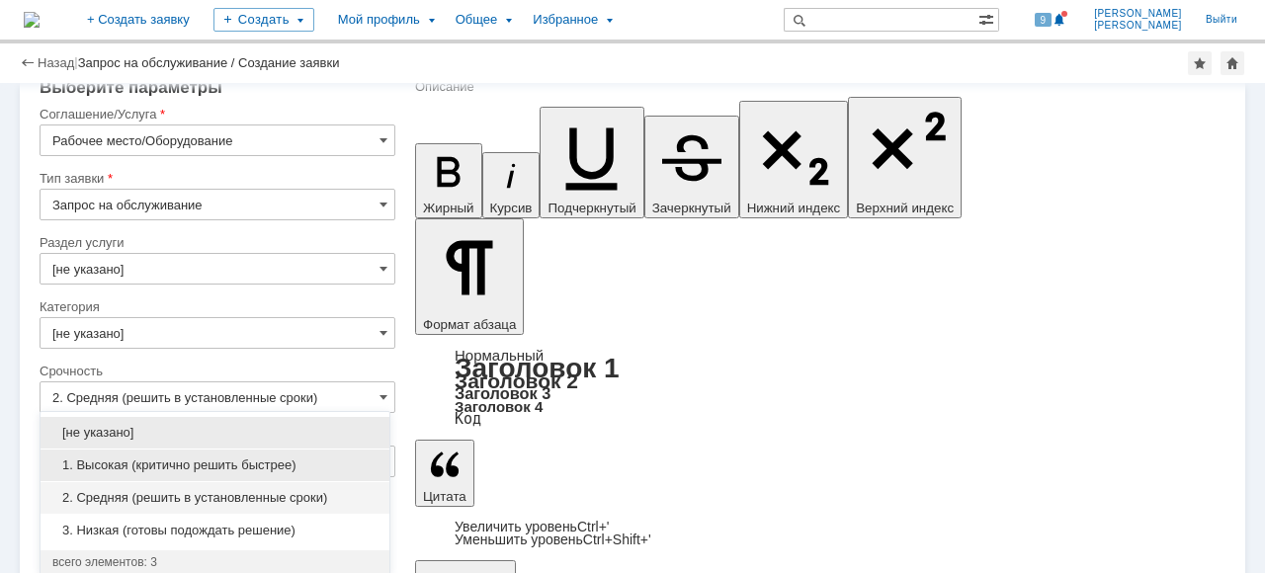
click at [297, 466] on span "1. Высокая (критично решить быстрее)" at bounding box center [214, 466] width 325 height 16
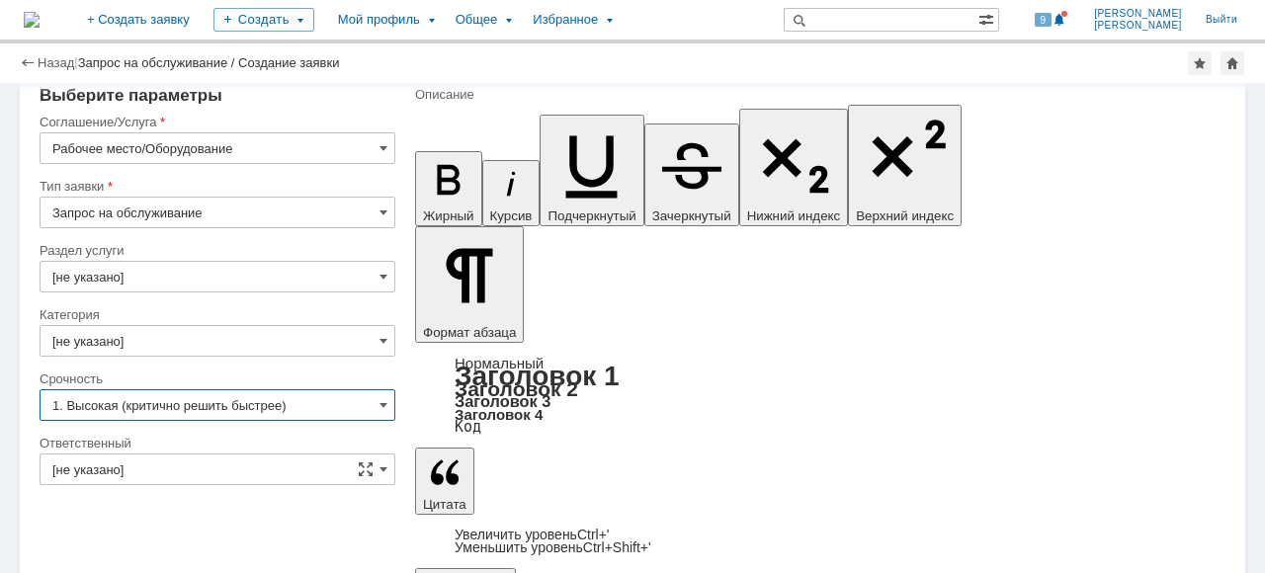
type input "1. Высокая (критично решить быстрее)"
click at [366, 346] on input "[не указано]" at bounding box center [218, 341] width 356 height 32
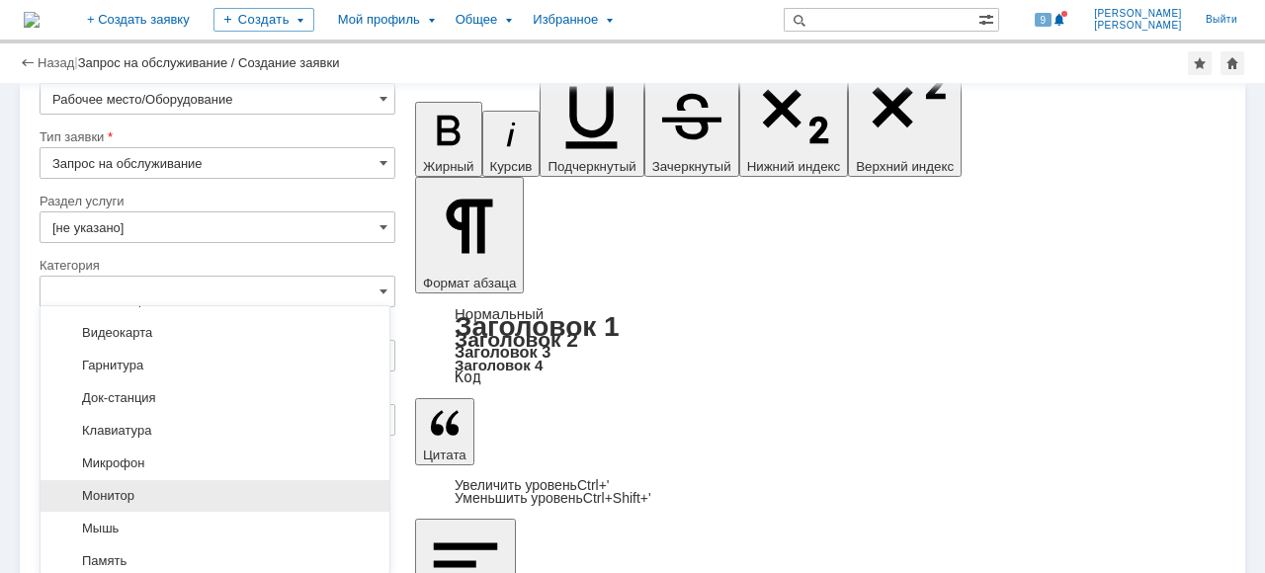
click at [290, 488] on span "Монитор" at bounding box center [214, 496] width 325 height 16
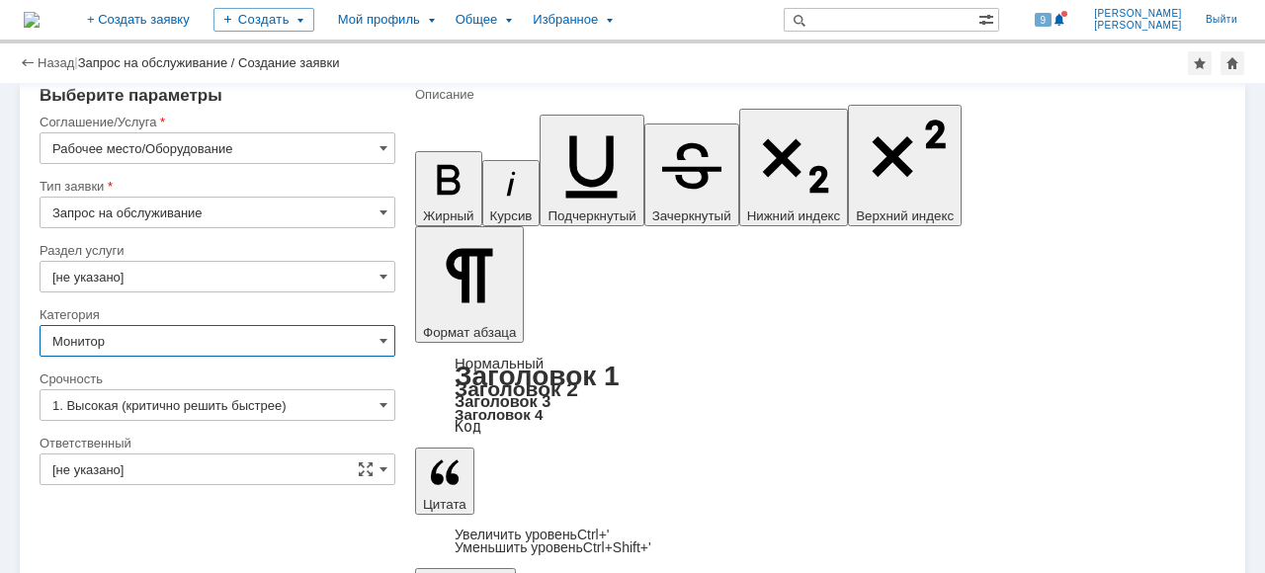
type input "Монитор"
click at [379, 469] on span at bounding box center [383, 469] width 8 height 16
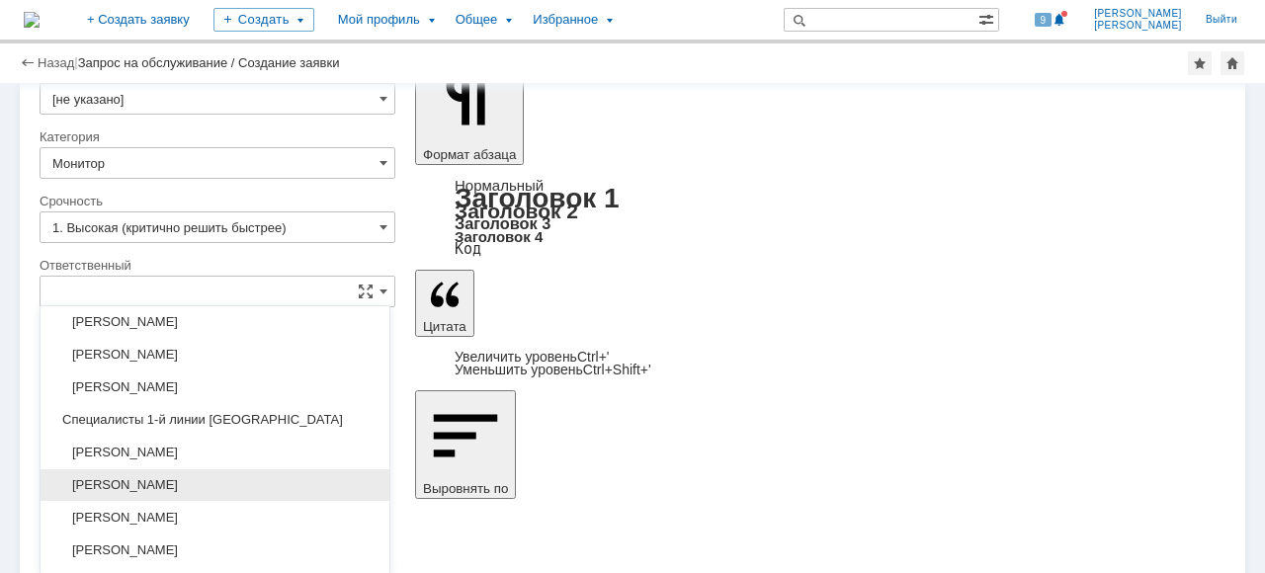
click at [276, 477] on span "[PERSON_NAME]" at bounding box center [214, 485] width 325 height 16
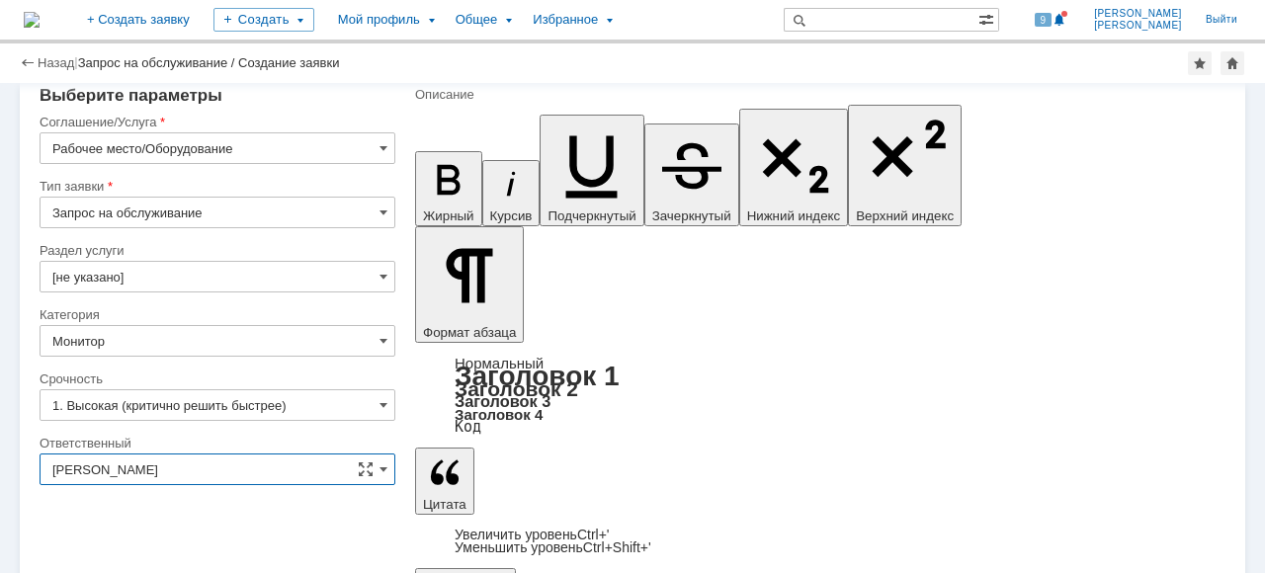
type input "[PERSON_NAME]"
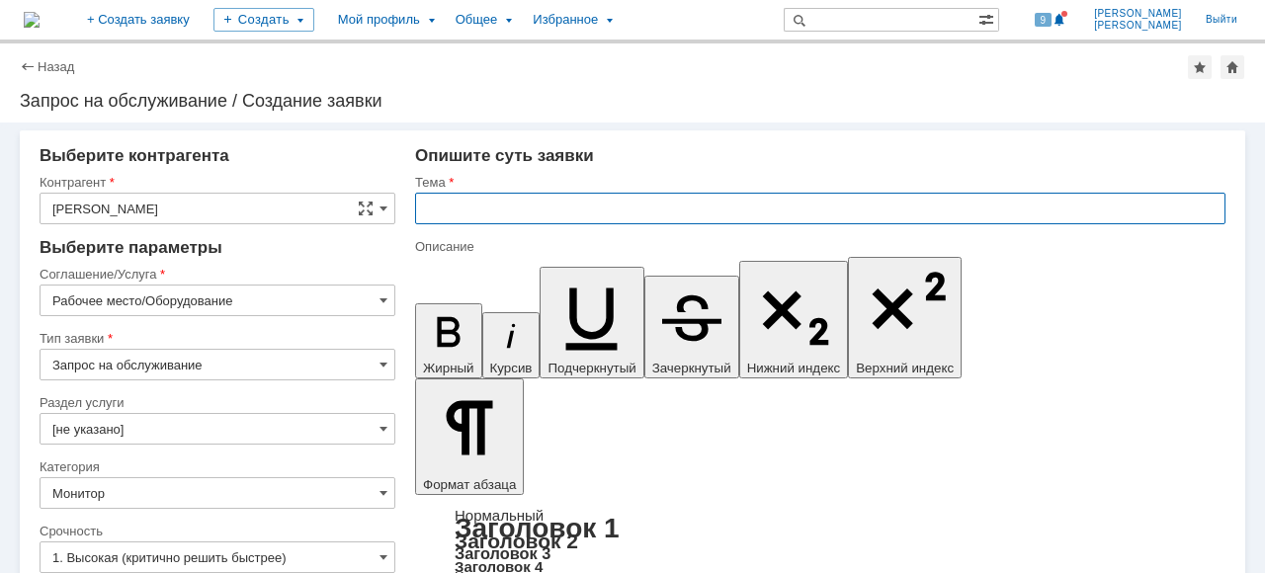
click at [477, 208] on input "text" at bounding box center [820, 209] width 810 height 32
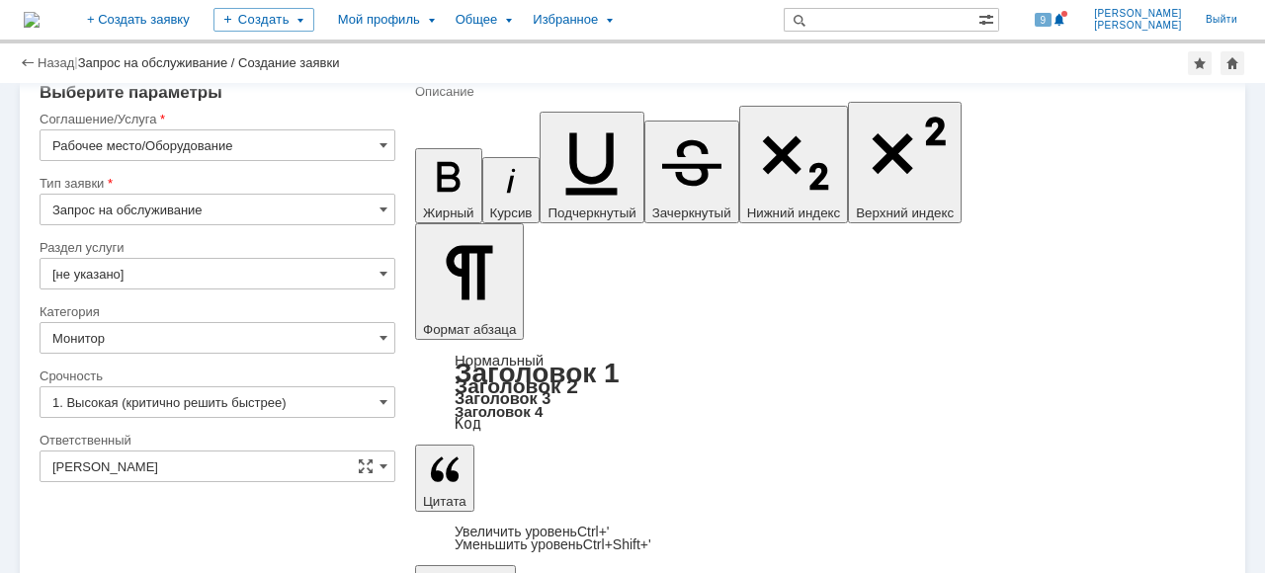
scroll to position [113, 0]
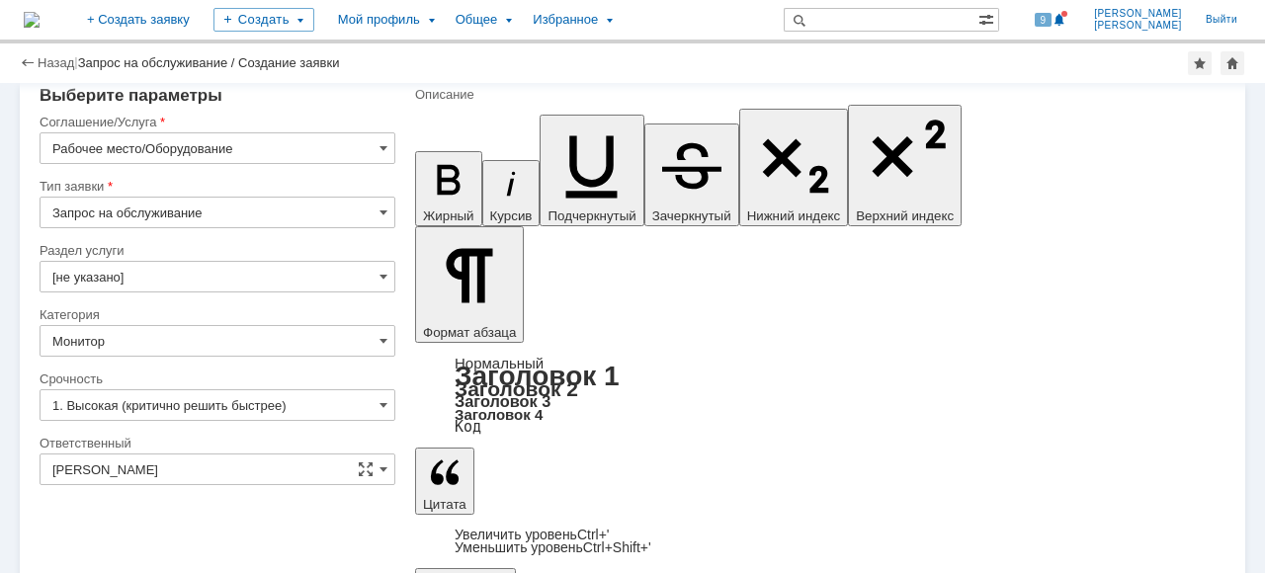
type input "Не работает второй монитор."
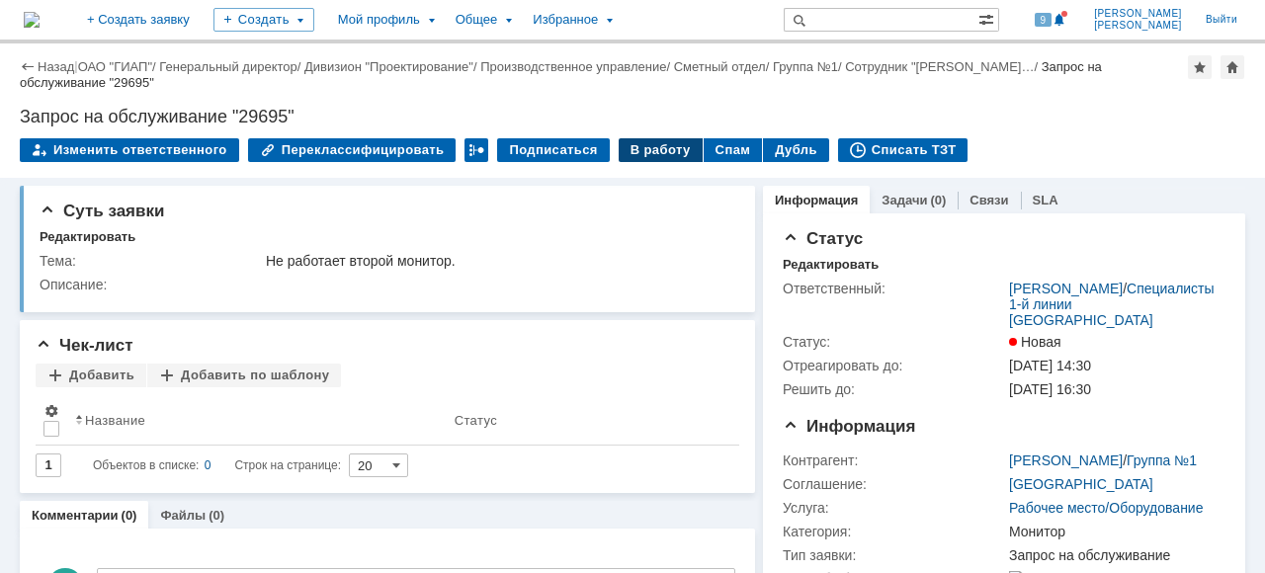
click at [645, 145] on div "В работу" at bounding box center [661, 150] width 84 height 24
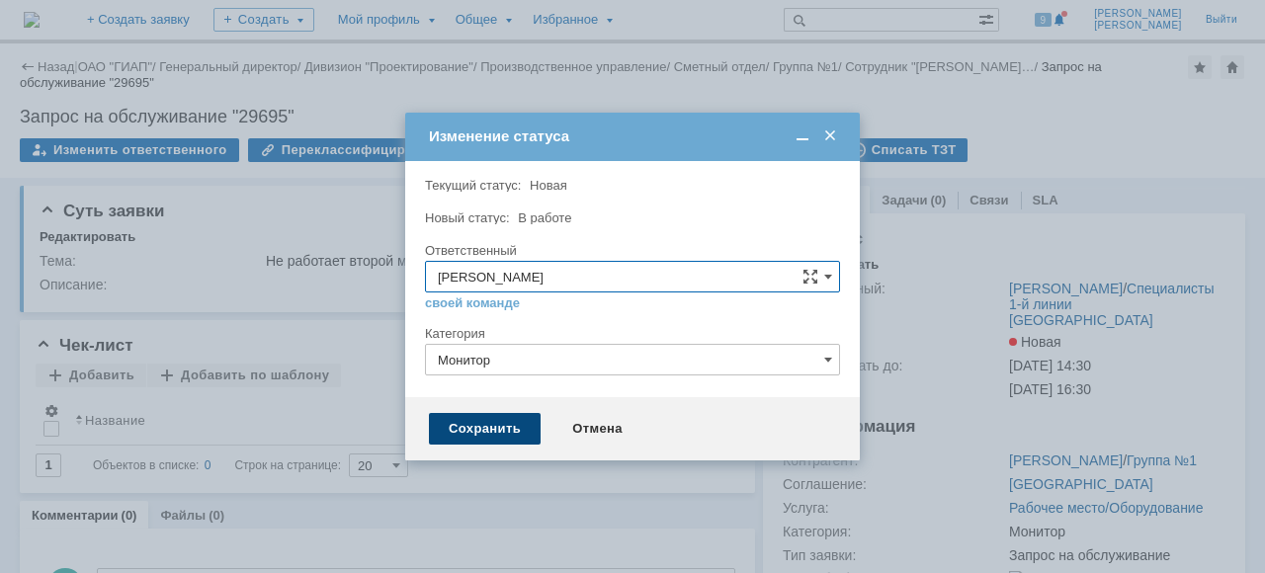
click at [488, 431] on div "Сохранить" at bounding box center [485, 429] width 112 height 32
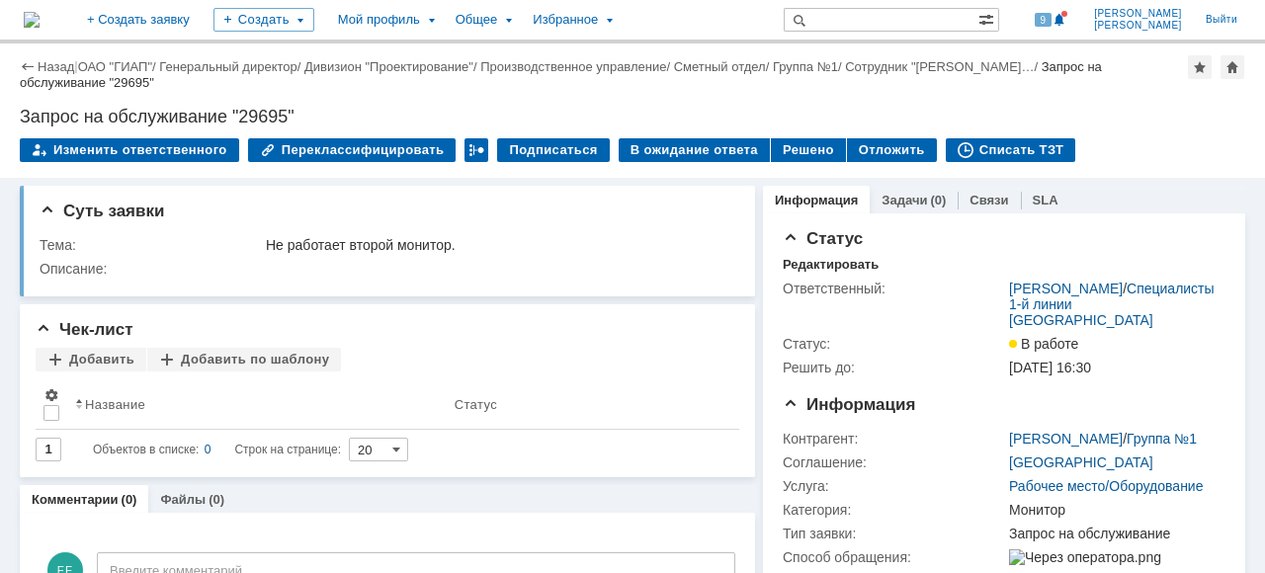
click at [97, 56] on div "Назад | ОАО "ГИАП" / Генеральный директор / Дивизион "Проектирование" / Произво…" at bounding box center [632, 75] width 1225 height 40
click at [103, 65] on link "ОАО "ГИАП"" at bounding box center [115, 66] width 74 height 15
